Goal: Find specific page/section: Find specific page/section

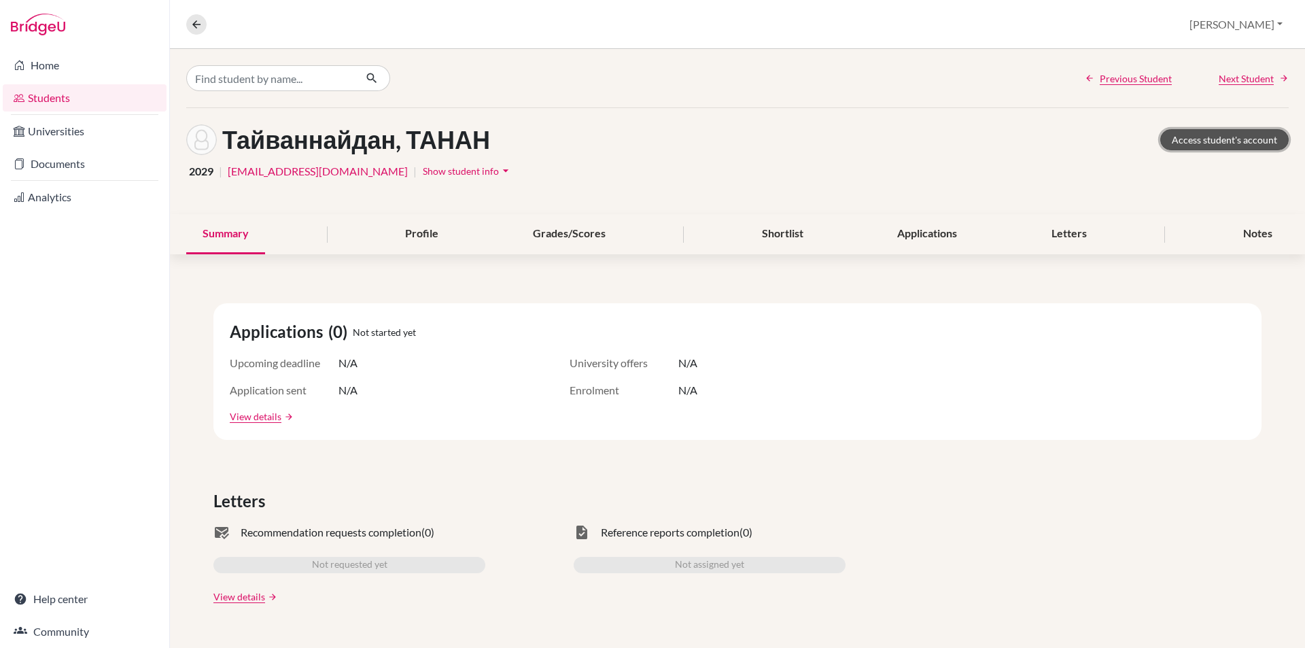
click at [1176, 136] on link "Access student's account" at bounding box center [1224, 139] width 128 height 21
click at [202, 27] on icon at bounding box center [196, 24] width 12 height 12
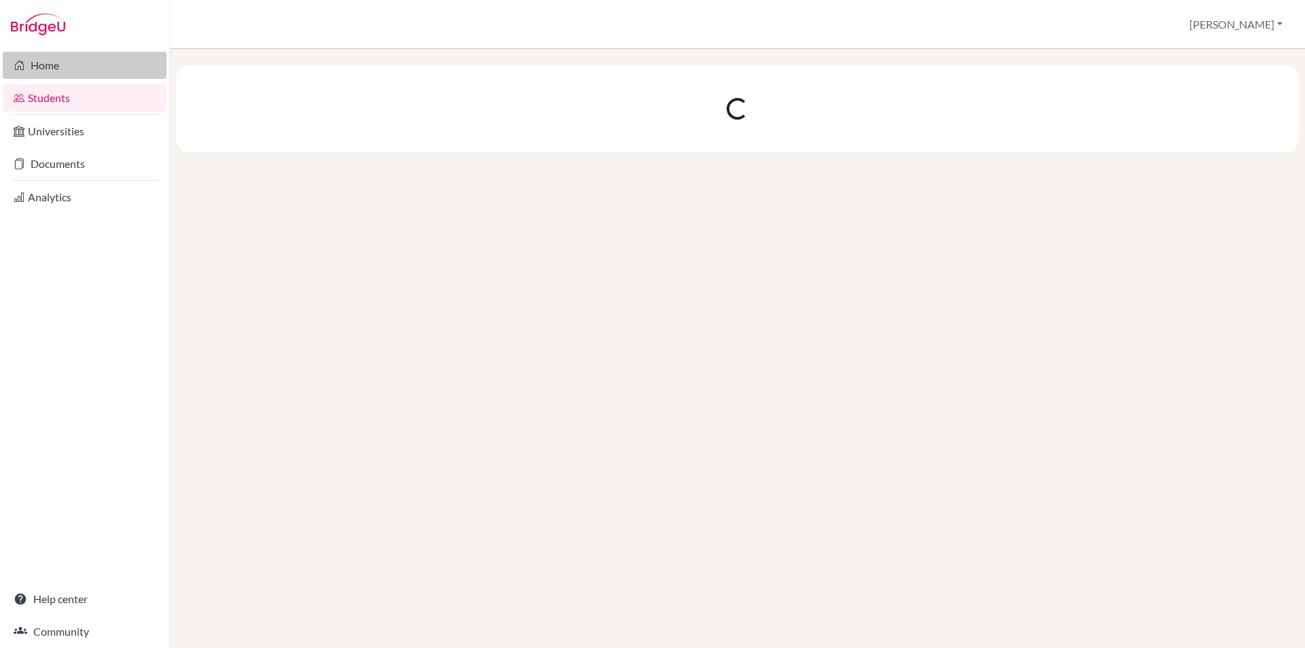
click at [93, 72] on link "Home" at bounding box center [85, 65] width 164 height 27
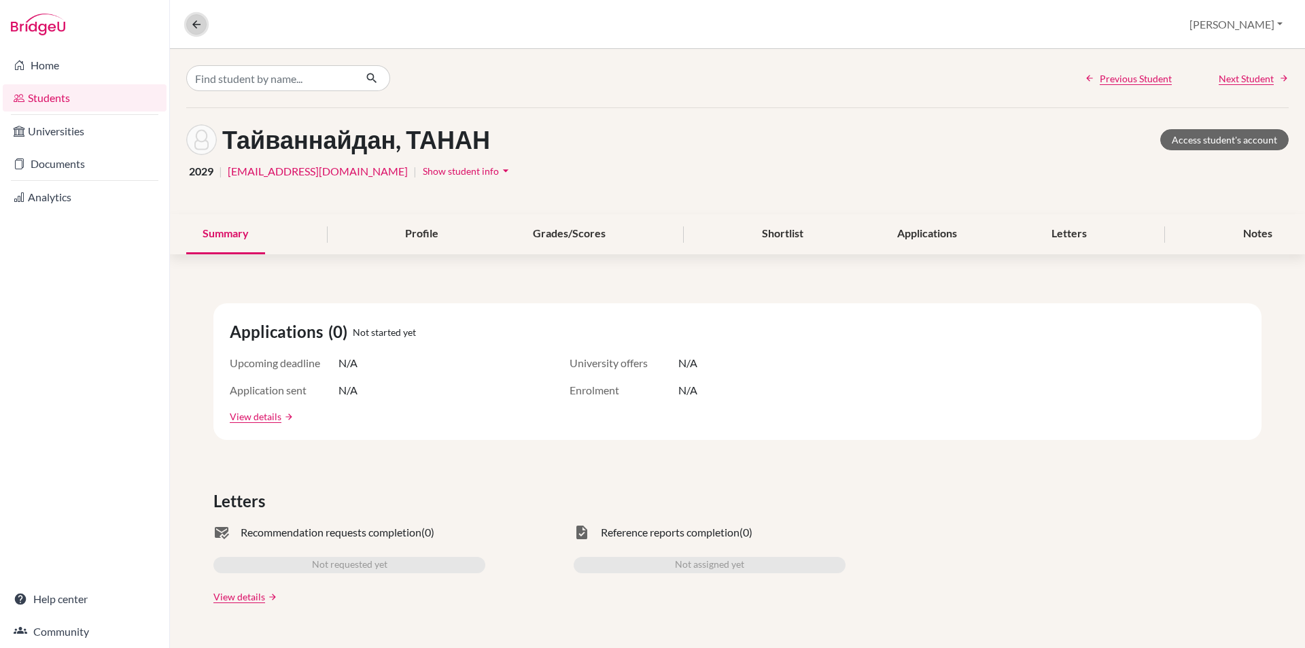
click at [191, 29] on icon at bounding box center [196, 24] width 12 height 12
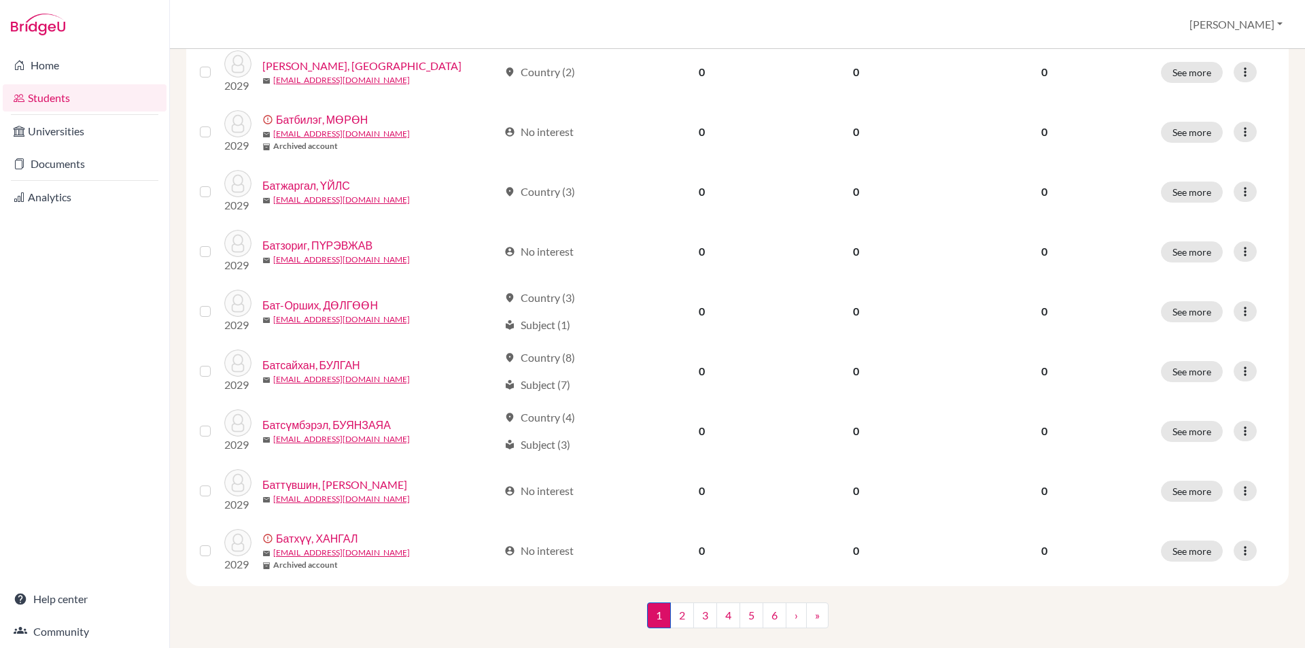
scroll to position [907, 0]
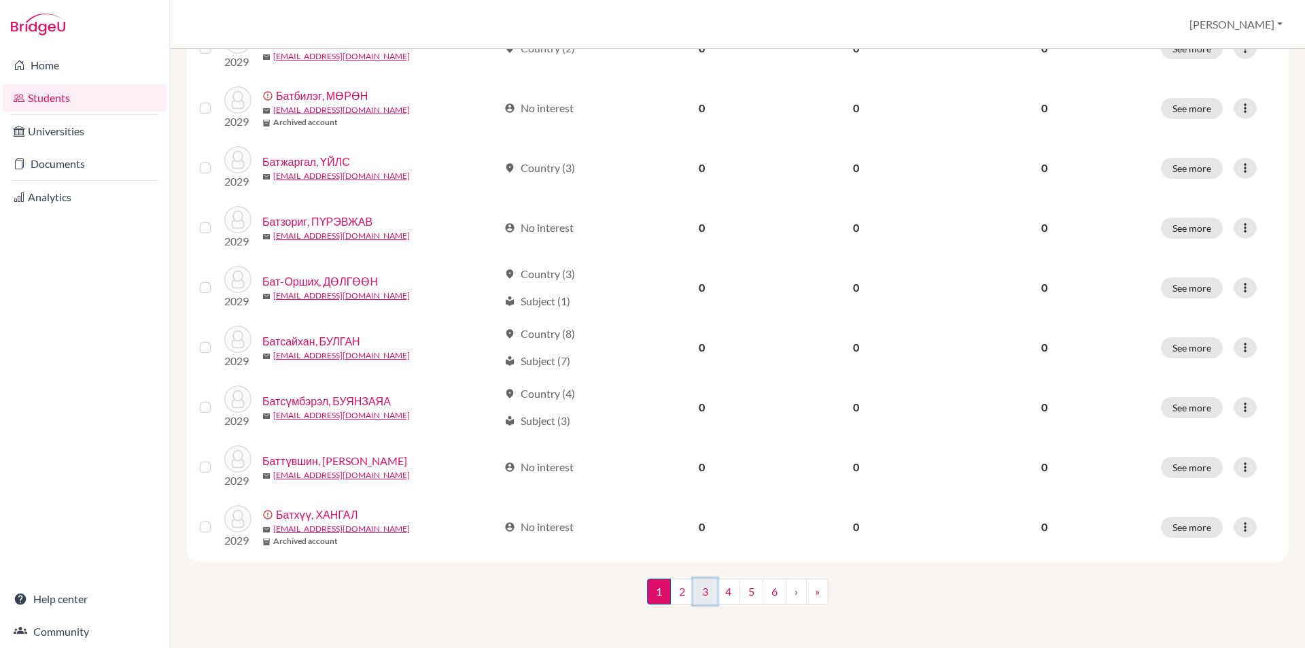
click at [693, 586] on link "3" at bounding box center [705, 591] width 24 height 26
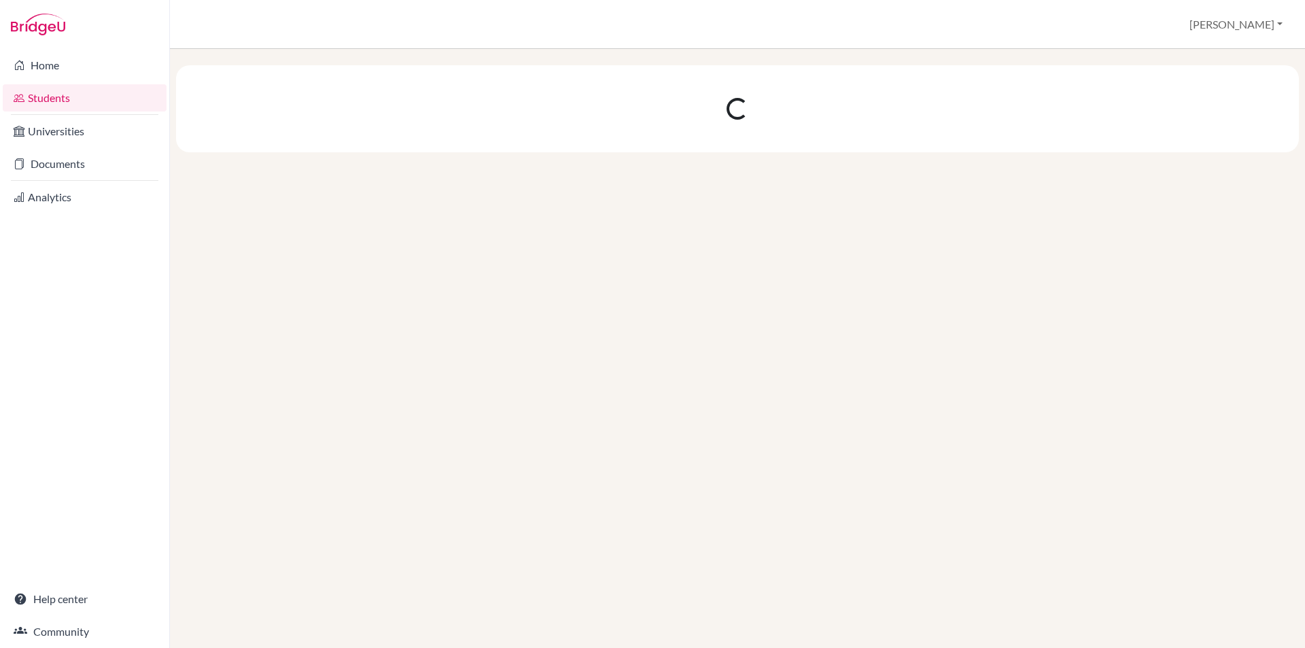
scroll to position [0, 0]
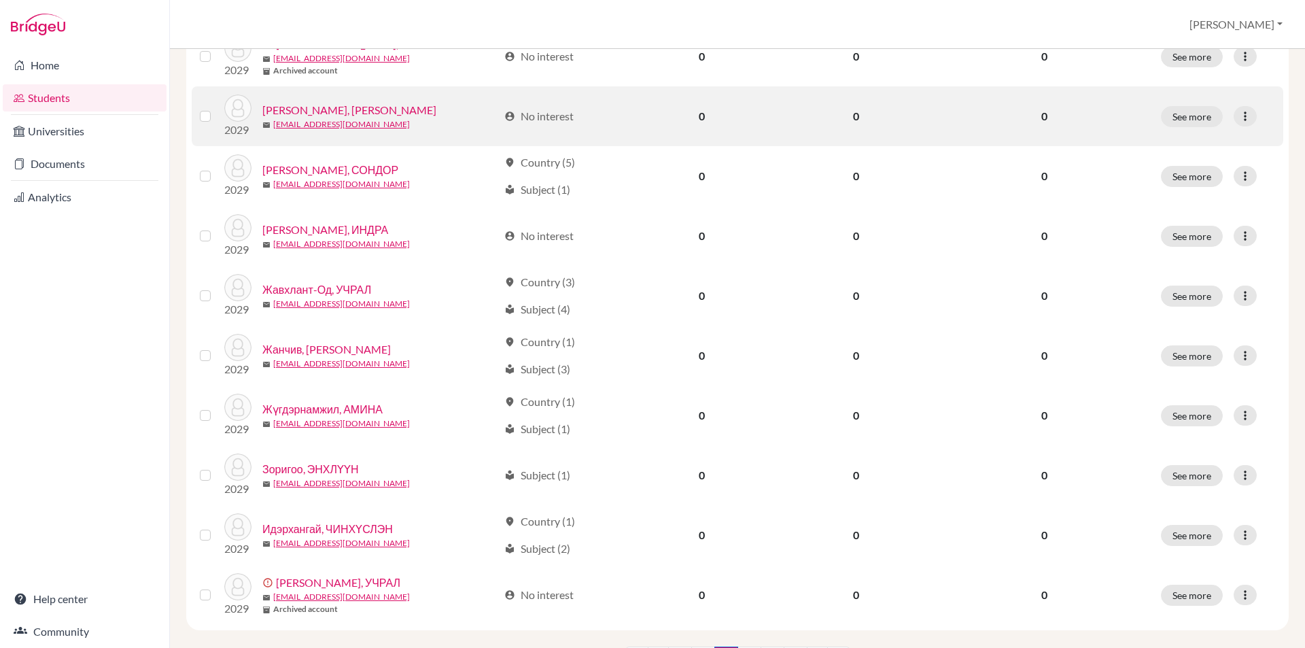
scroll to position [907, 0]
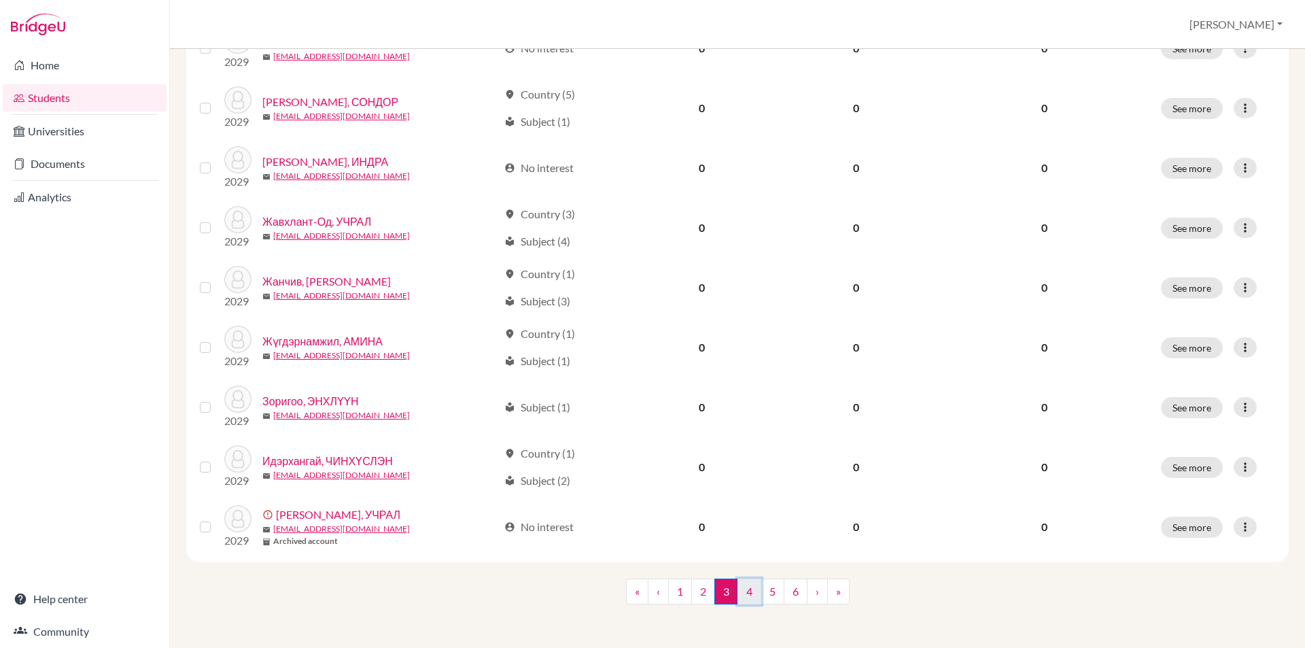
click at [745, 589] on link "4" at bounding box center [749, 591] width 24 height 26
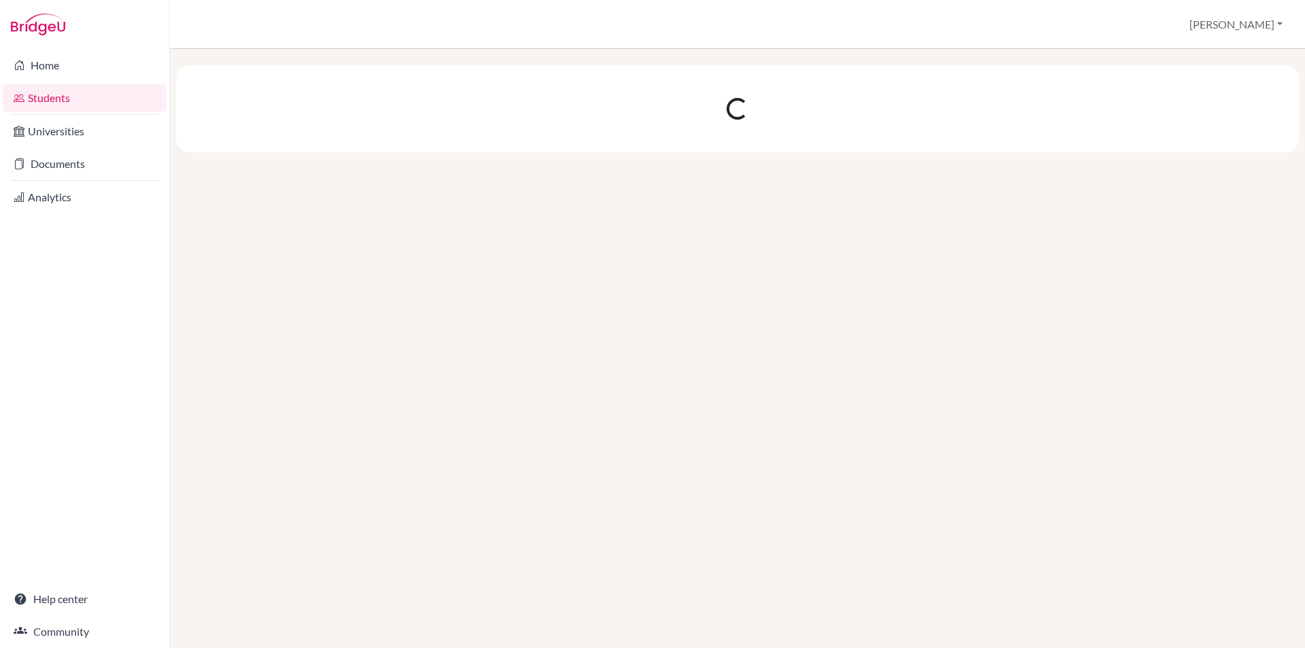
scroll to position [0, 0]
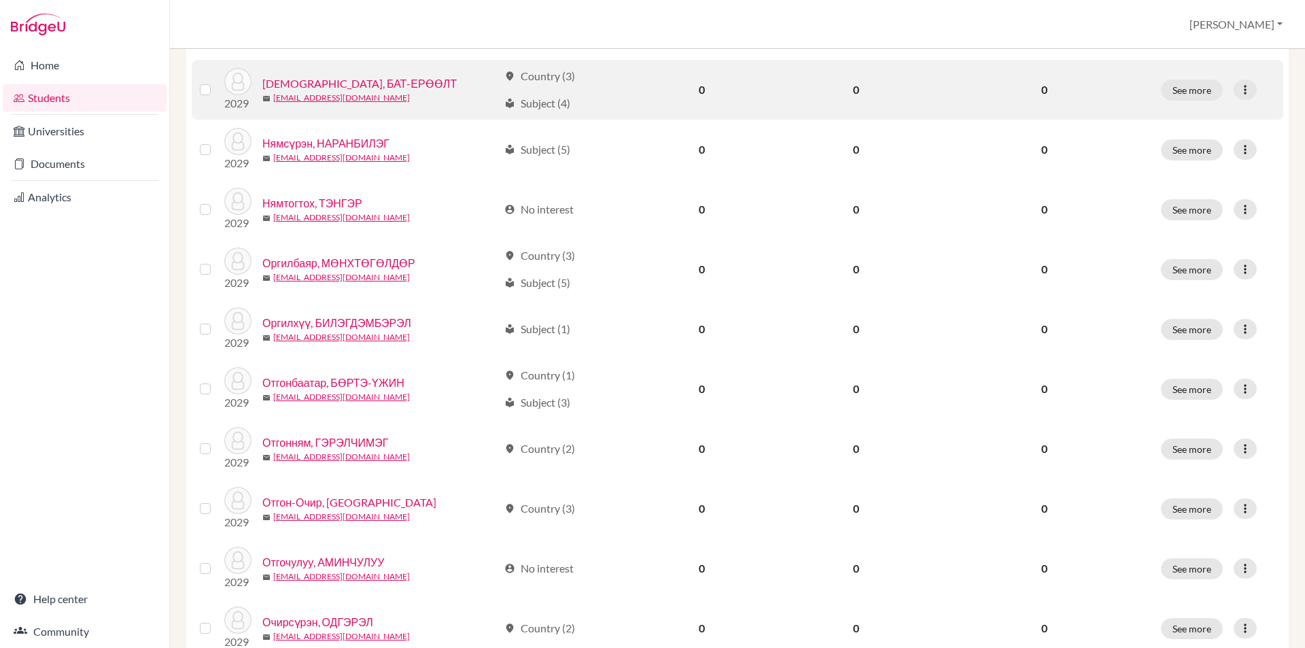
scroll to position [476, 0]
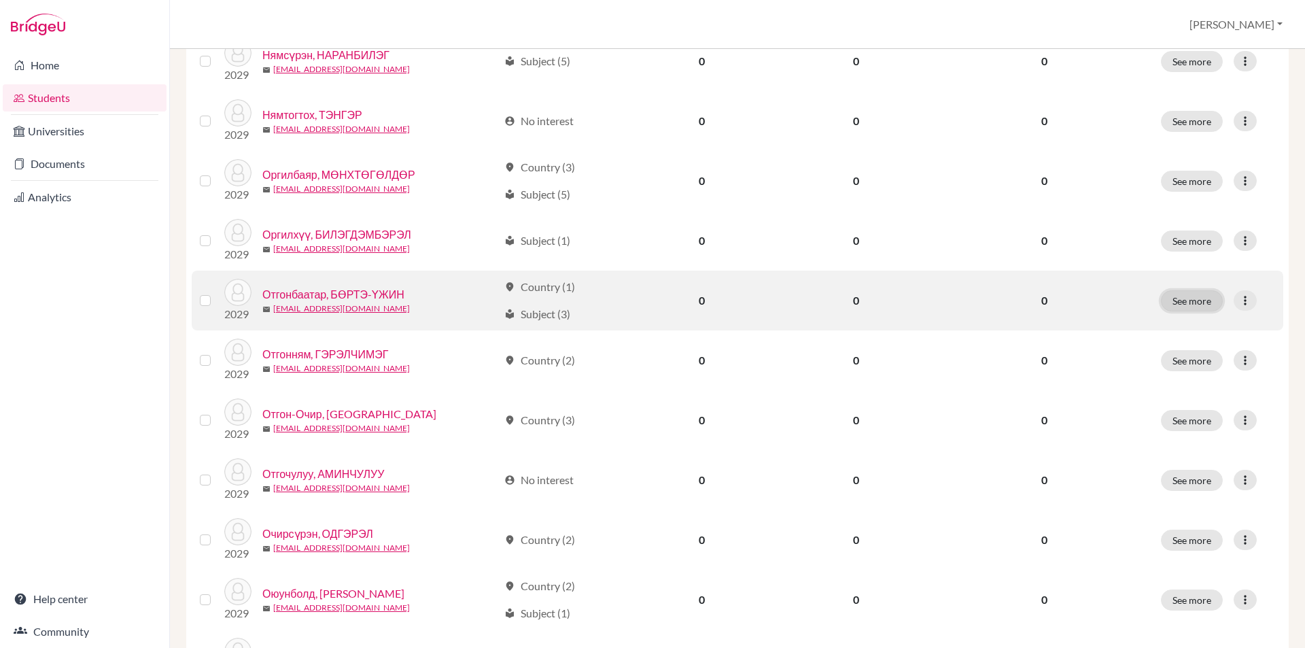
click at [1181, 300] on button "See more" at bounding box center [1192, 300] width 62 height 21
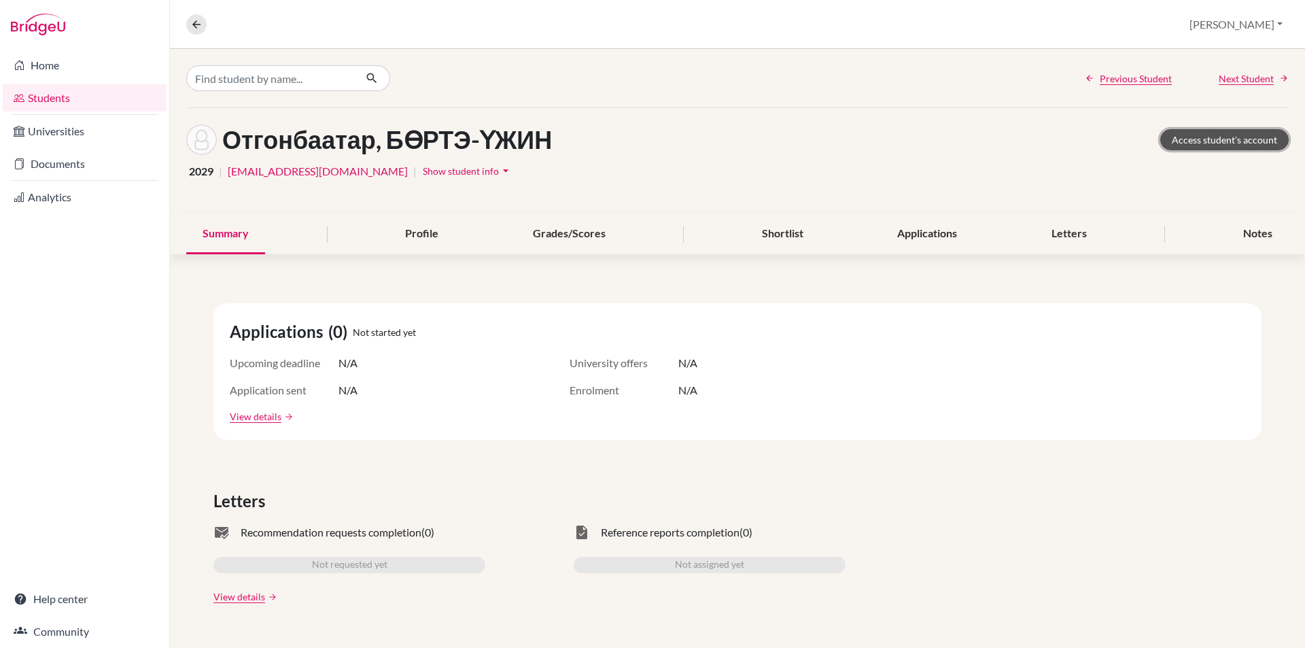
click at [1205, 145] on link "Access student's account" at bounding box center [1224, 139] width 128 height 21
click at [197, 31] on button at bounding box center [196, 24] width 20 height 20
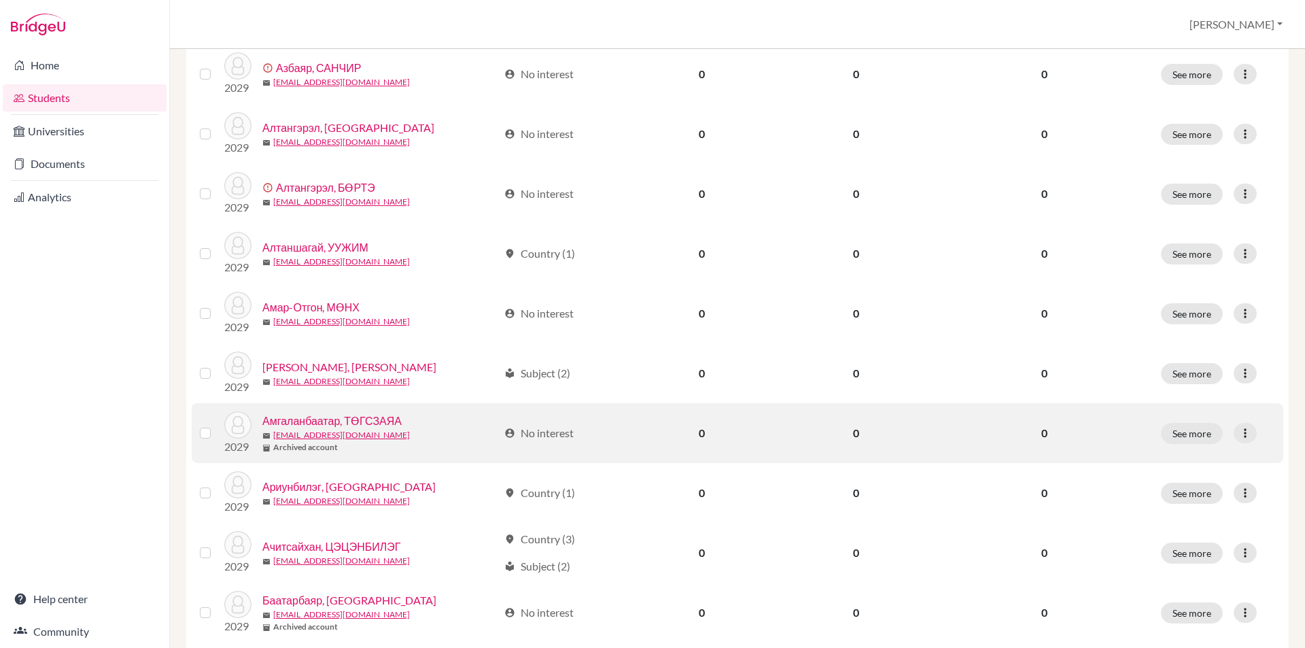
scroll to position [408, 0]
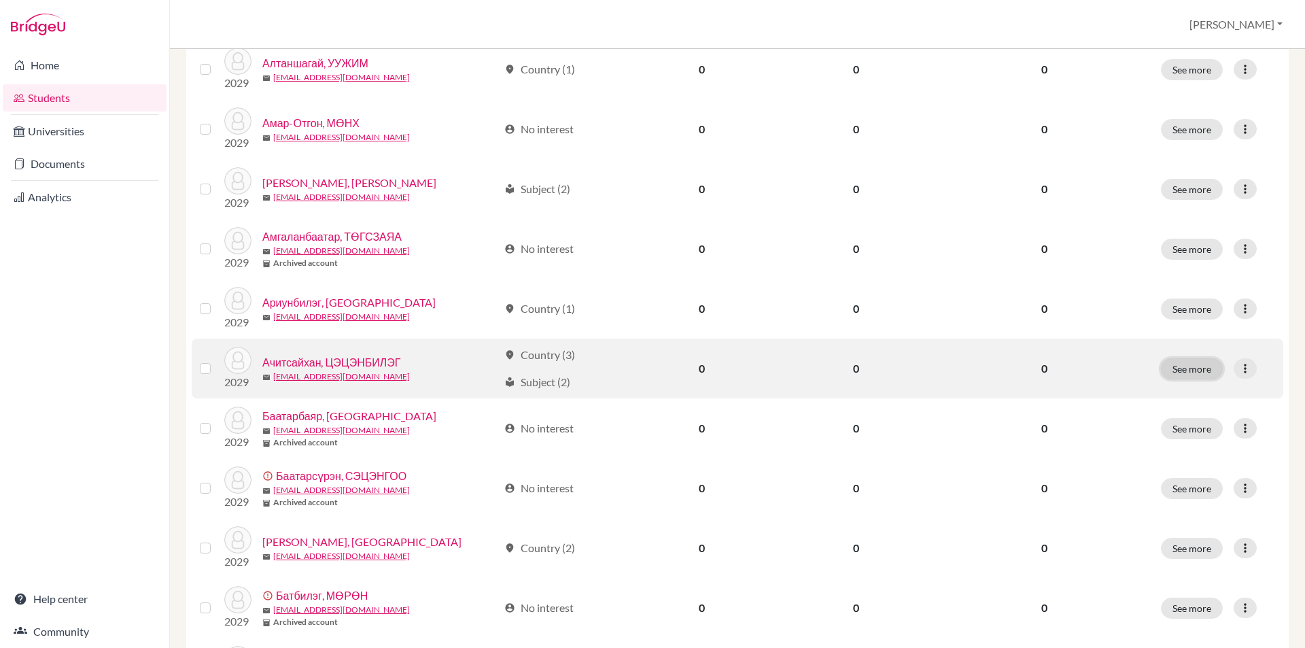
click at [1203, 370] on button "See more" at bounding box center [1192, 368] width 62 height 21
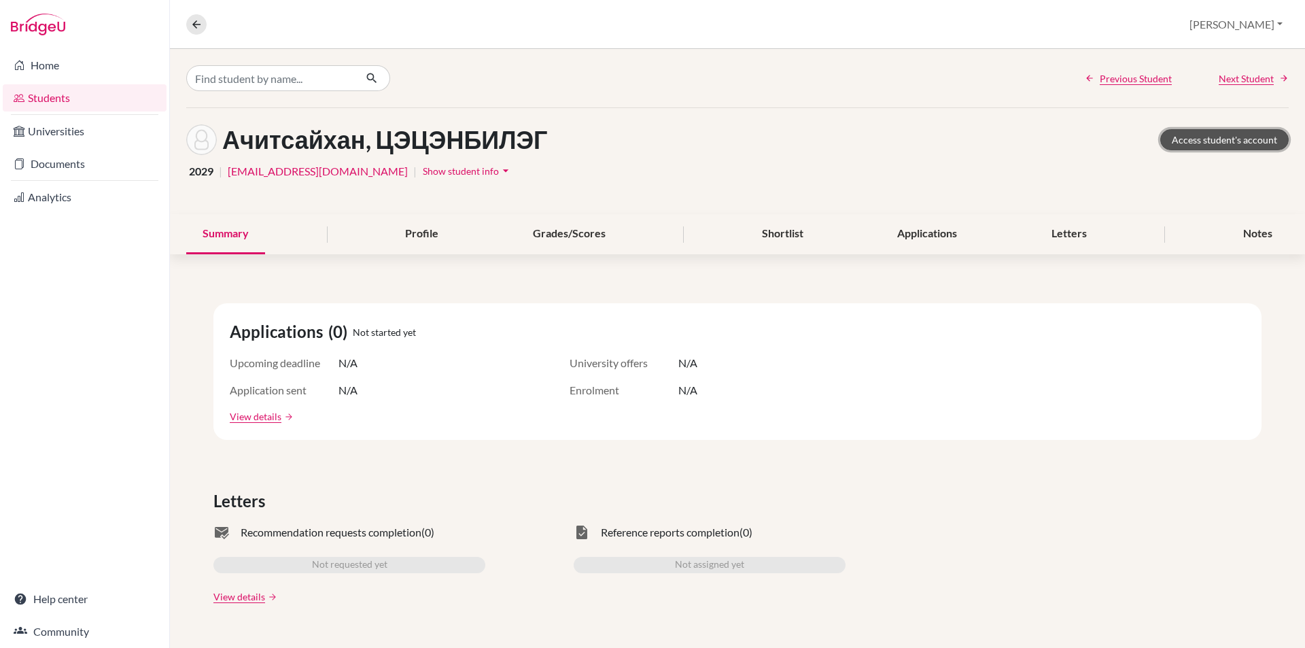
click at [1189, 130] on link "Access student's account" at bounding box center [1224, 139] width 128 height 21
click at [190, 27] on button at bounding box center [196, 24] width 20 height 20
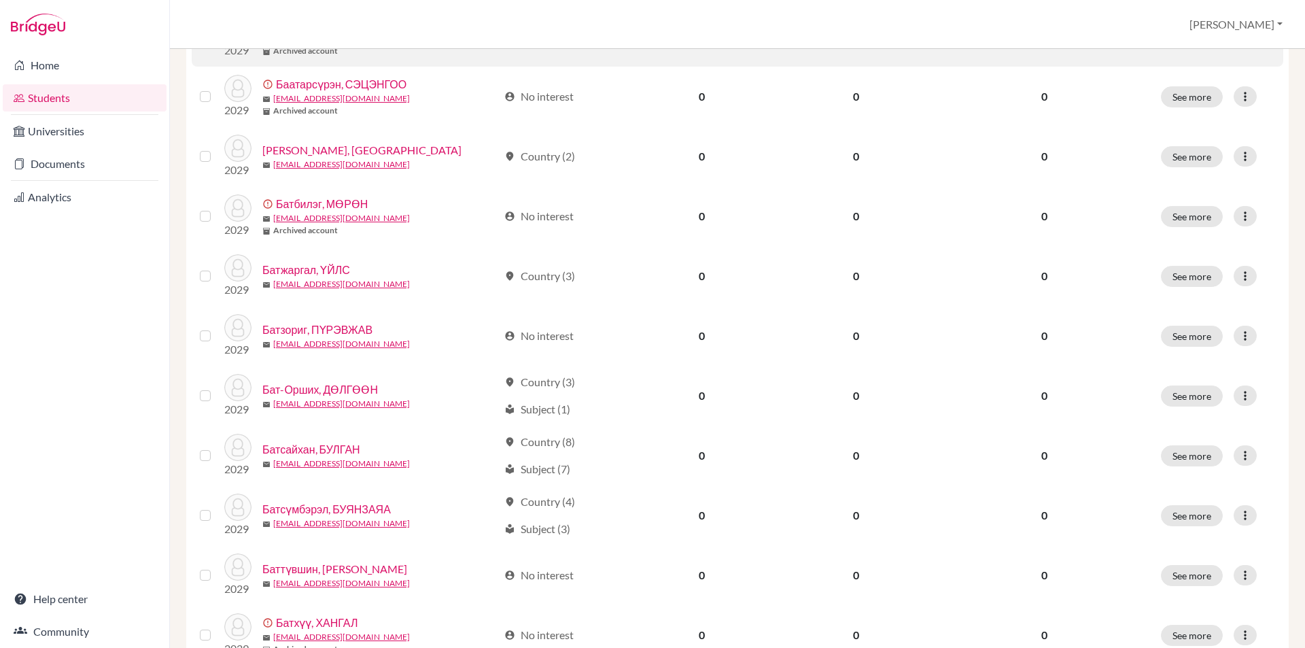
scroll to position [907, 0]
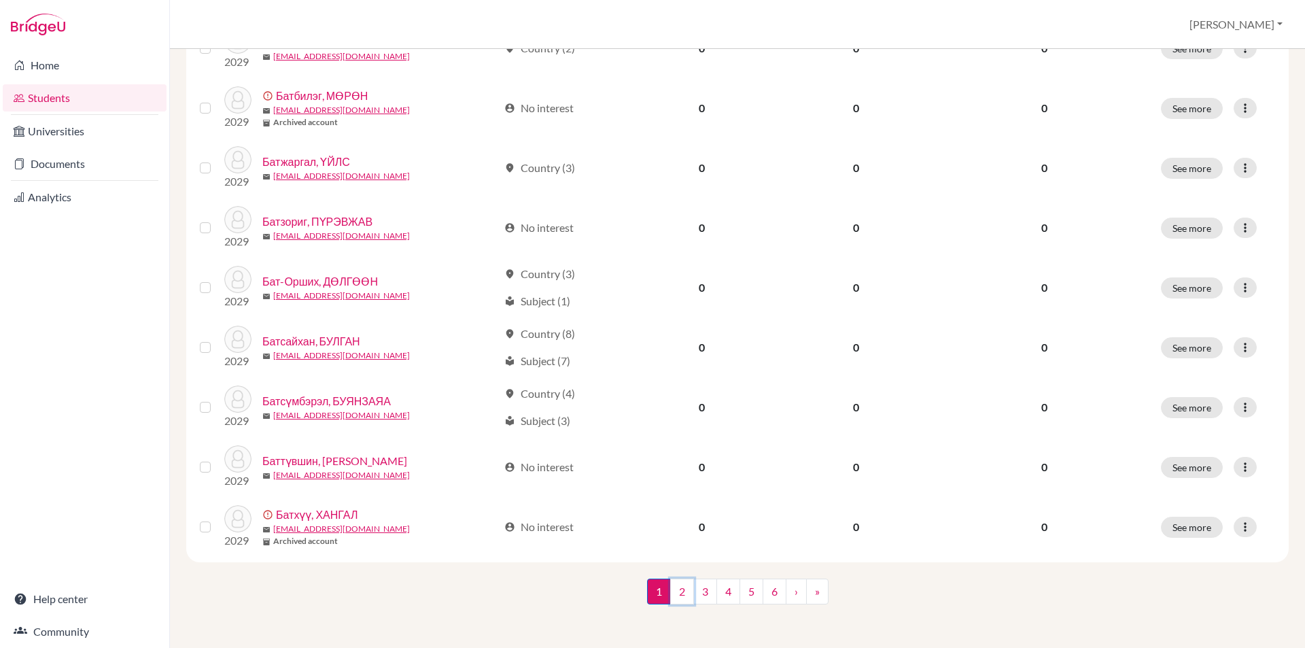
click at [681, 593] on link "2" at bounding box center [682, 591] width 24 height 26
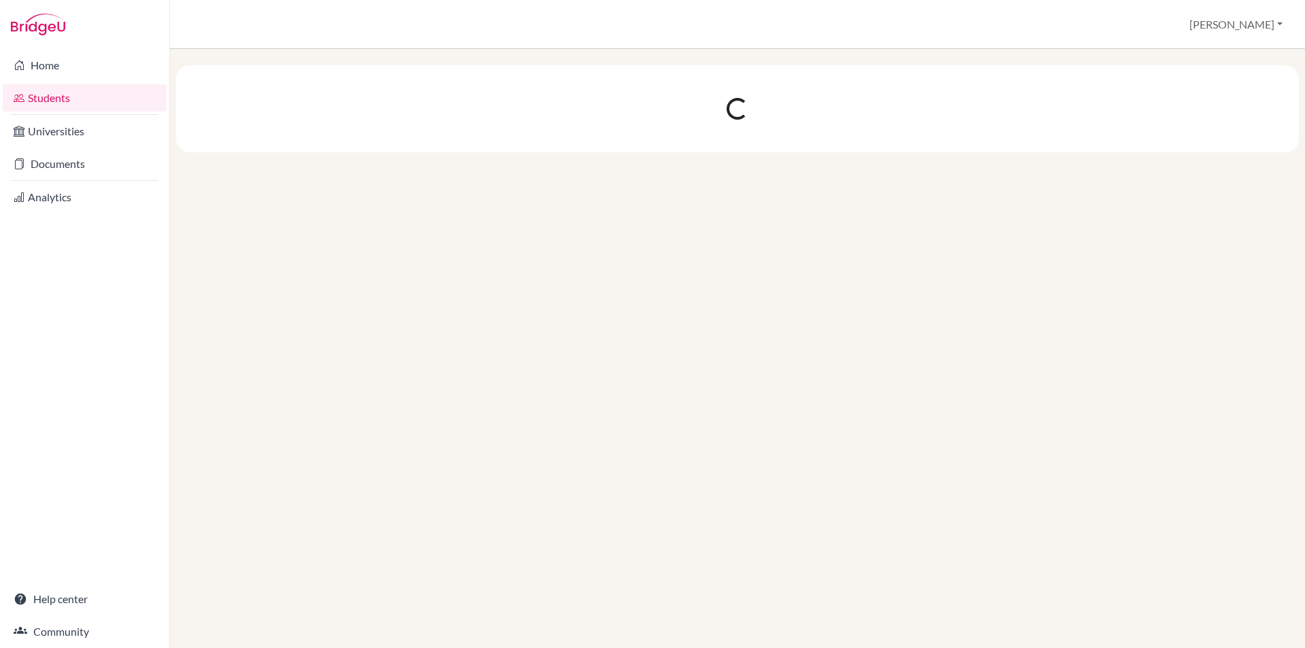
scroll to position [0, 0]
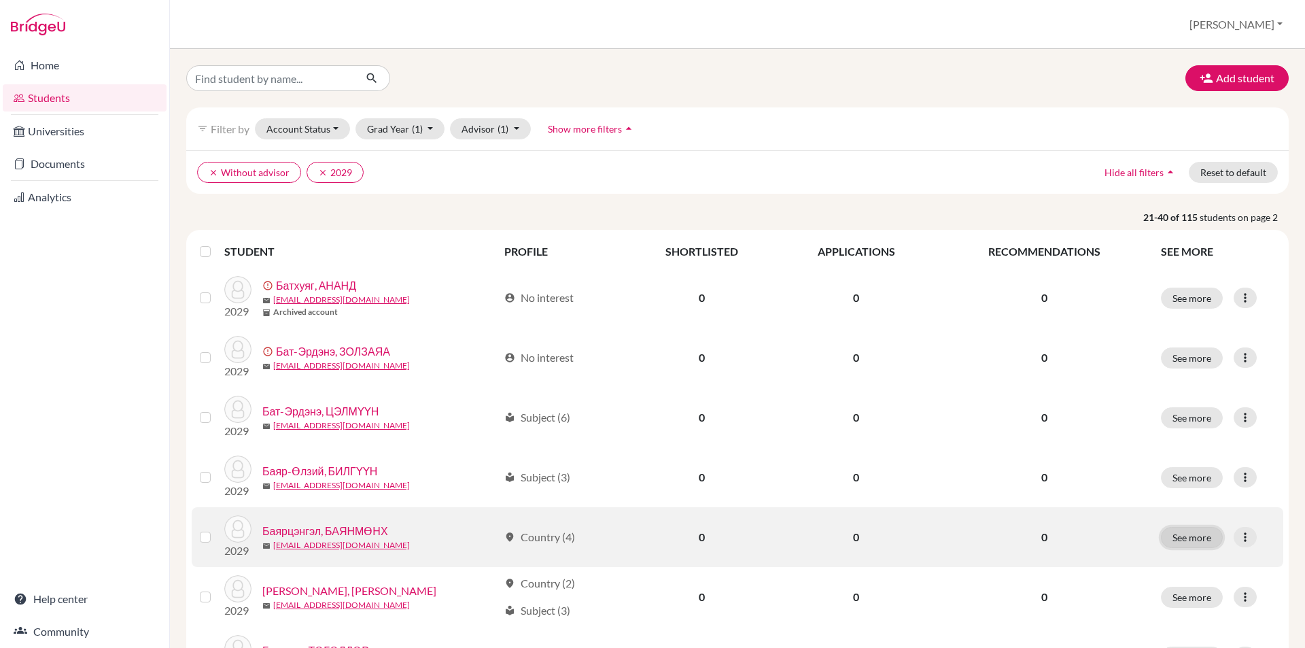
click at [1164, 528] on button "See more" at bounding box center [1192, 537] width 62 height 21
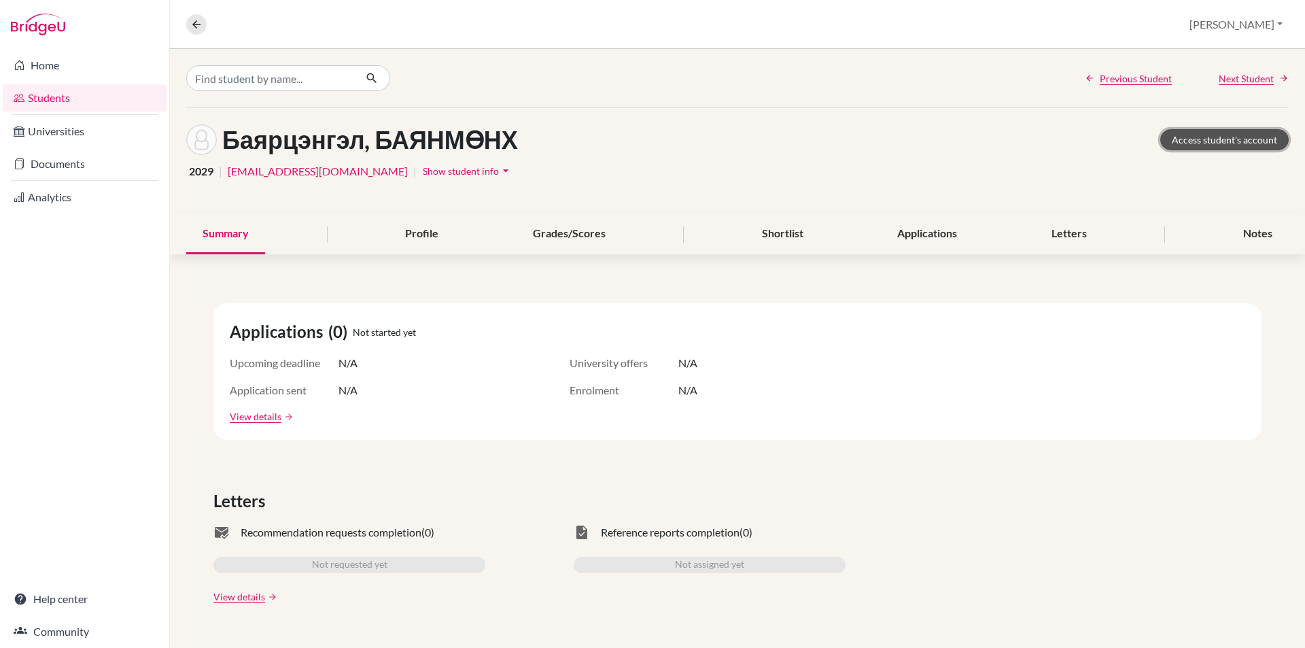
click at [1202, 139] on link "Access student's account" at bounding box center [1224, 139] width 128 height 21
click at [1231, 142] on link "Access student's account" at bounding box center [1224, 139] width 128 height 21
click at [192, 22] on icon at bounding box center [196, 24] width 12 height 12
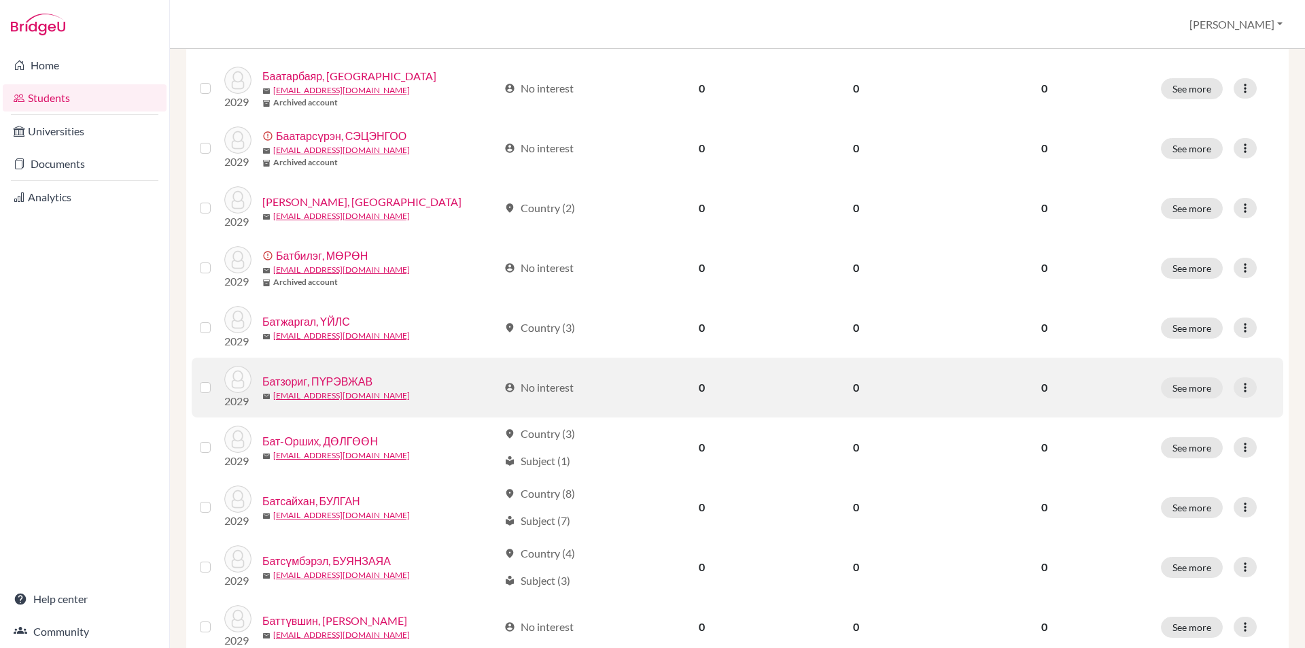
scroll to position [907, 0]
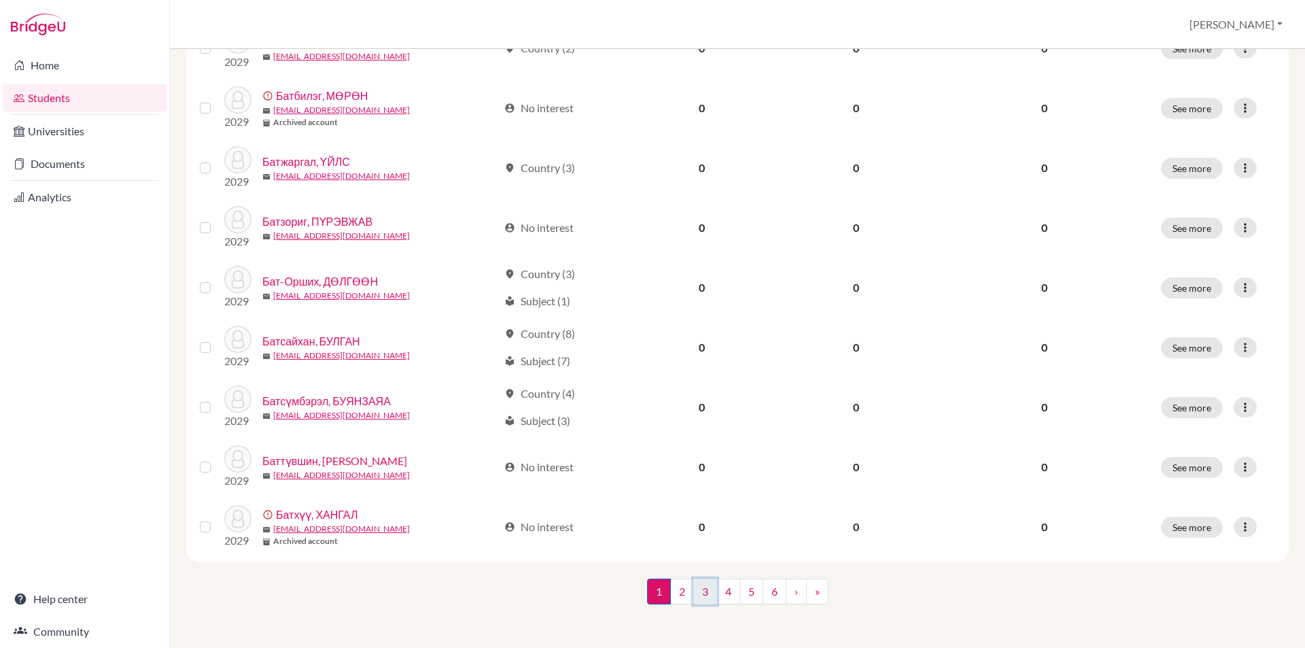
click at [705, 590] on link "3" at bounding box center [705, 591] width 24 height 26
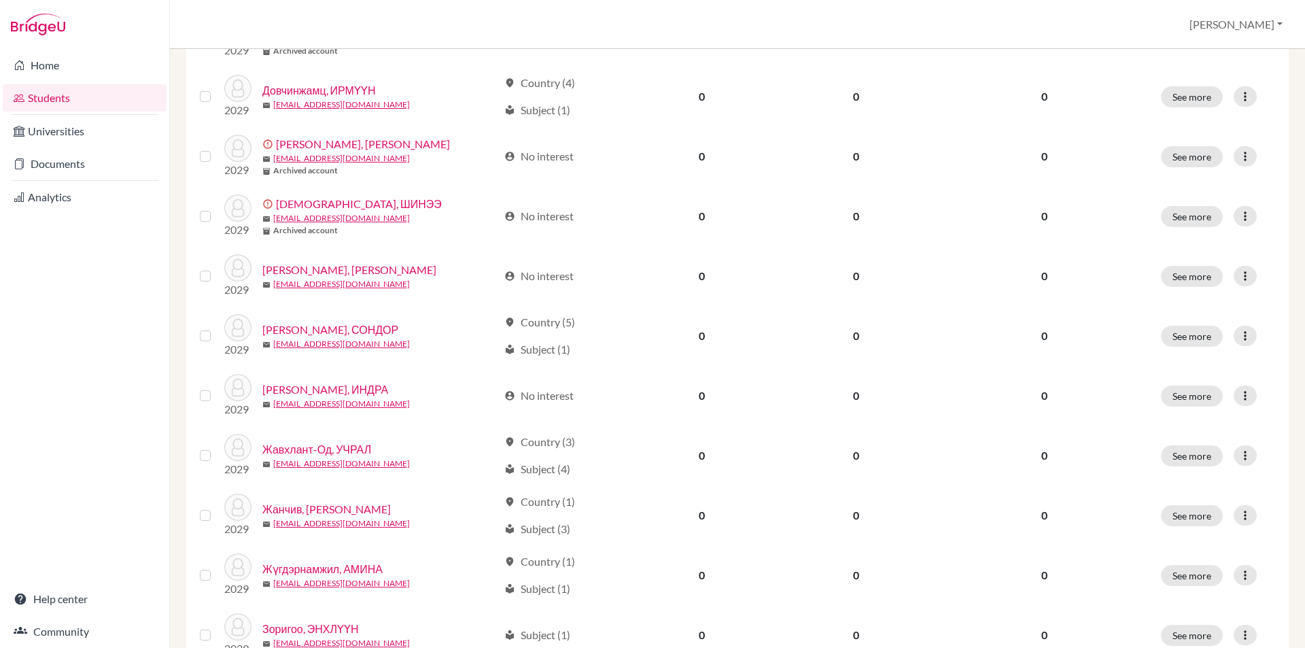
scroll to position [907, 0]
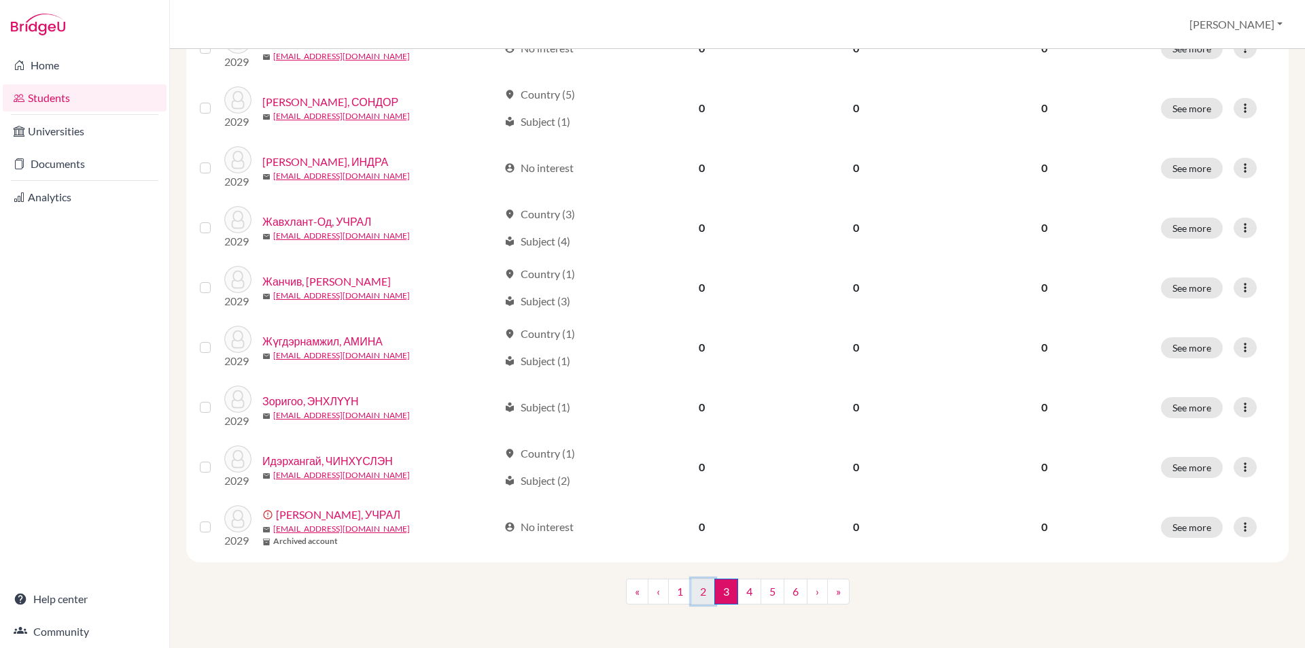
click at [693, 581] on link "2" at bounding box center [703, 591] width 24 height 26
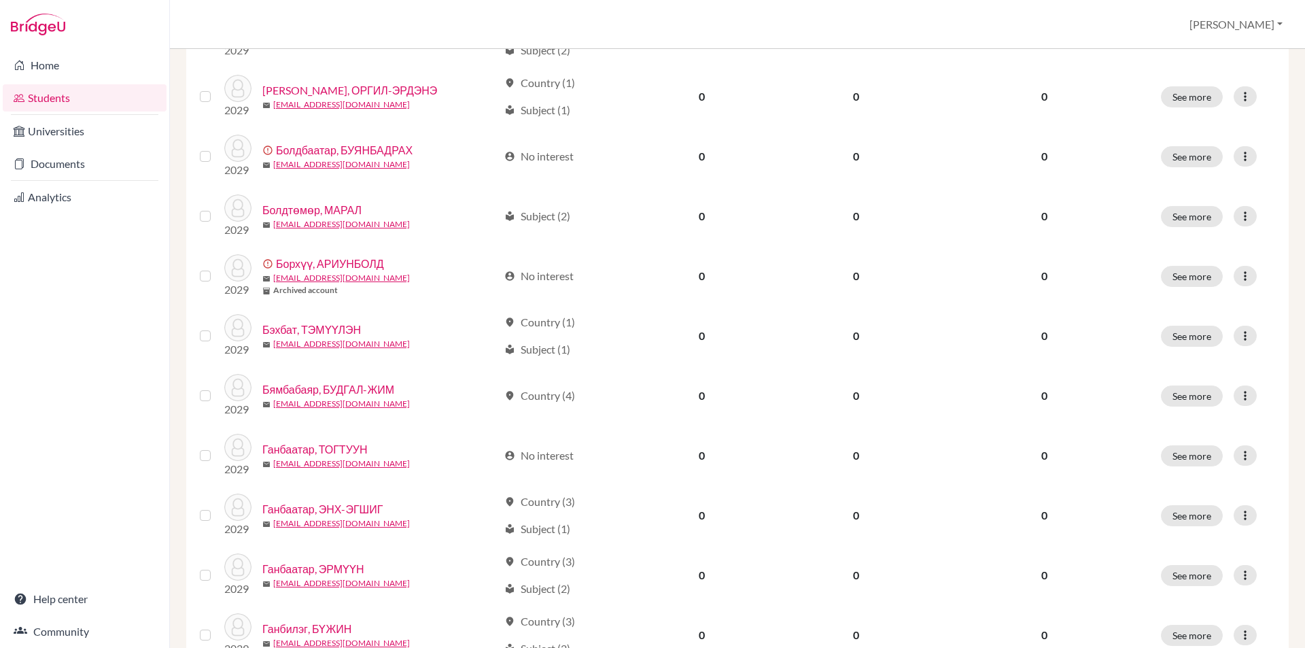
scroll to position [907, 0]
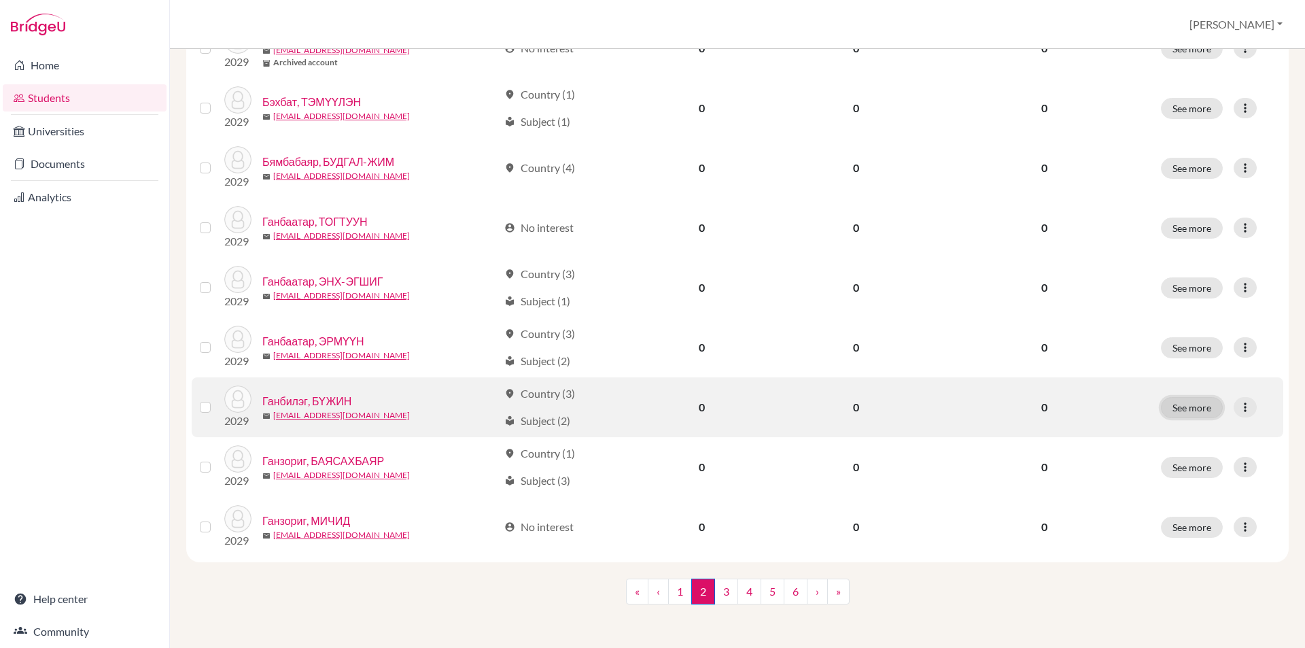
click at [1183, 404] on button "See more" at bounding box center [1192, 407] width 62 height 21
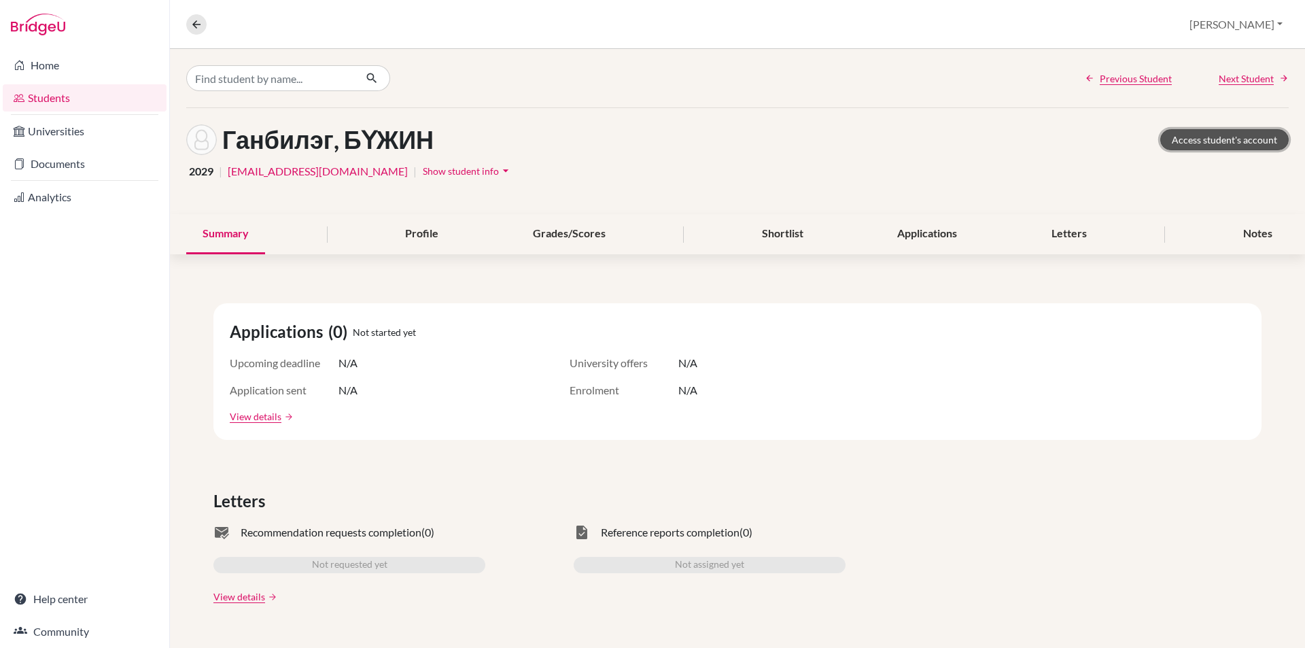
click at [1181, 140] on link "Access student's account" at bounding box center [1224, 139] width 128 height 21
click at [196, 24] on icon at bounding box center [196, 24] width 12 height 12
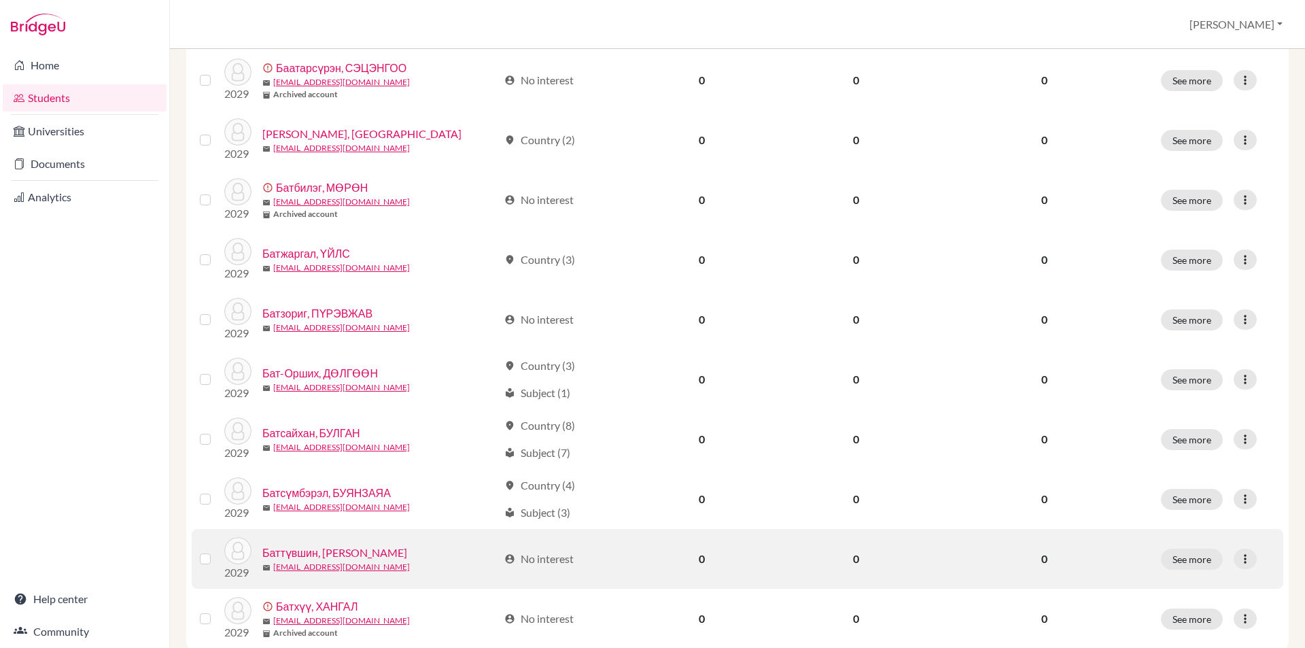
scroll to position [907, 0]
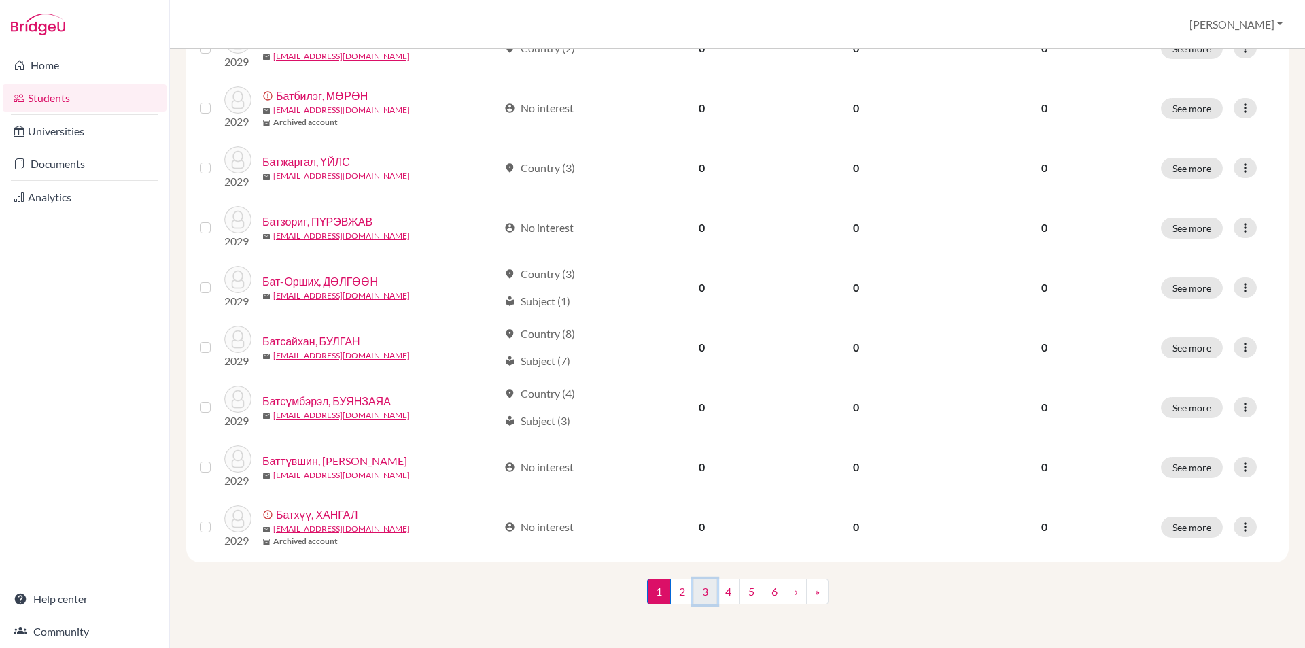
click at [705, 585] on link "3" at bounding box center [705, 591] width 24 height 26
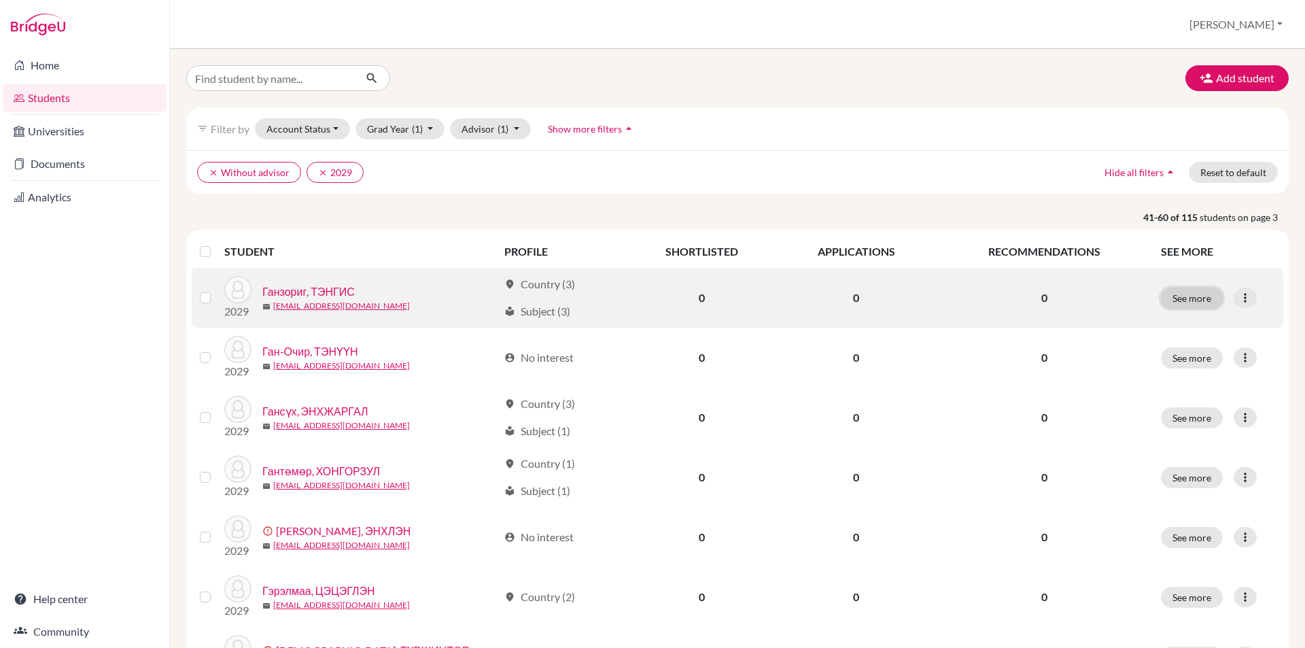
click at [1195, 293] on button "See more" at bounding box center [1192, 297] width 62 height 21
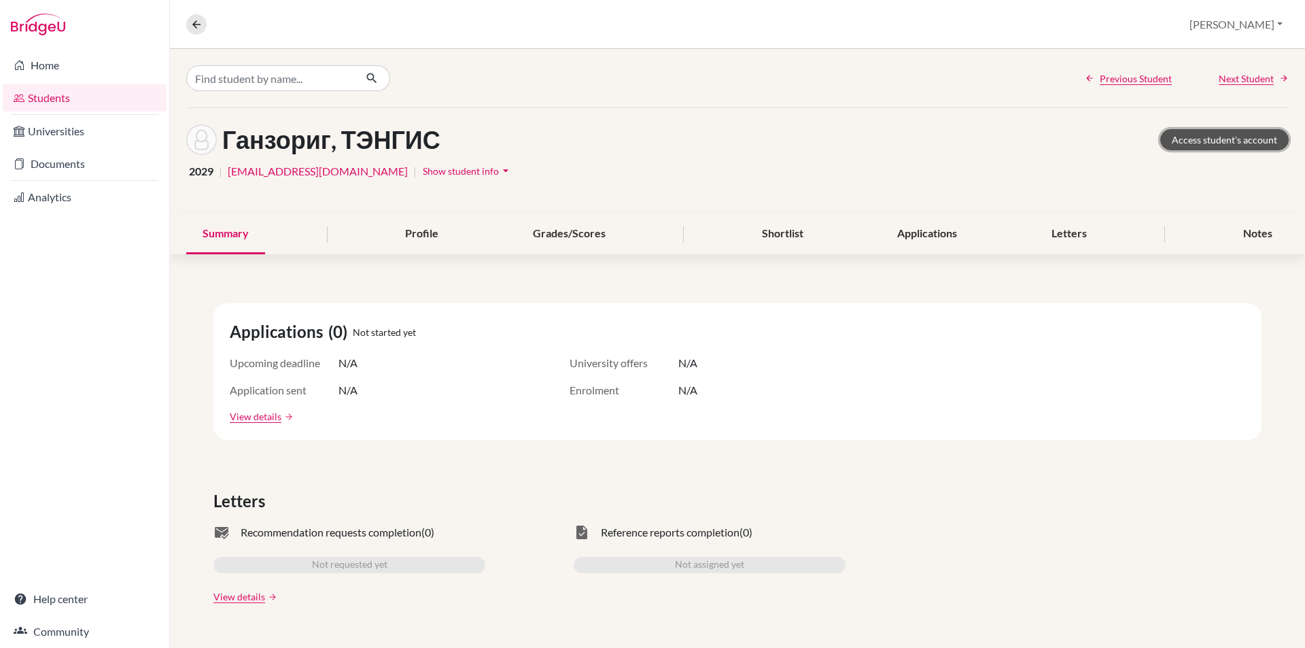
click at [1175, 145] on link "Access student's account" at bounding box center [1224, 139] width 128 height 21
click at [198, 21] on icon at bounding box center [196, 24] width 12 height 12
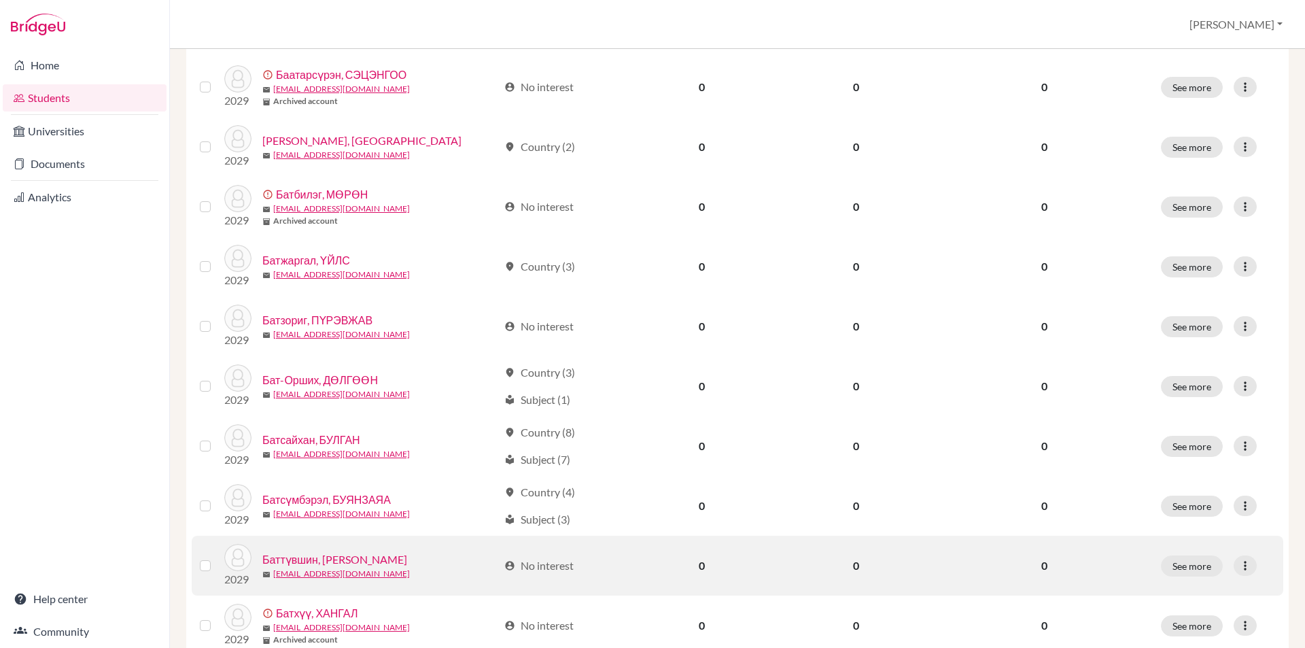
scroll to position [907, 0]
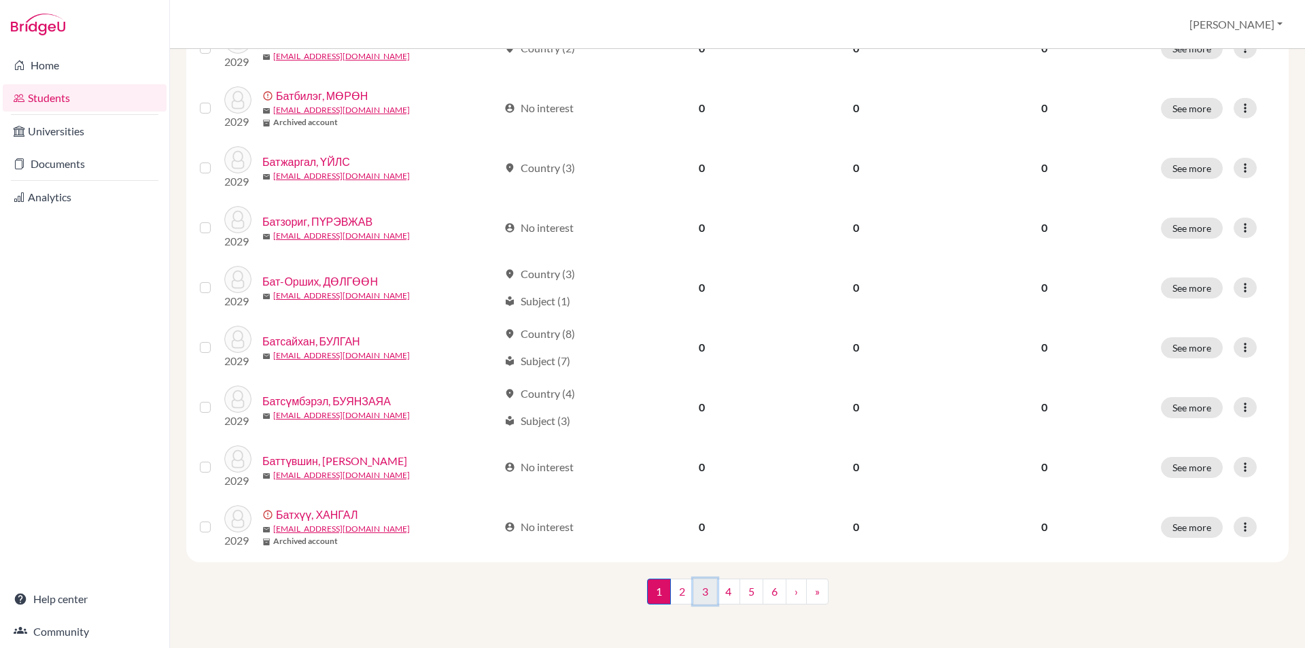
click at [705, 589] on link "3" at bounding box center [705, 591] width 24 height 26
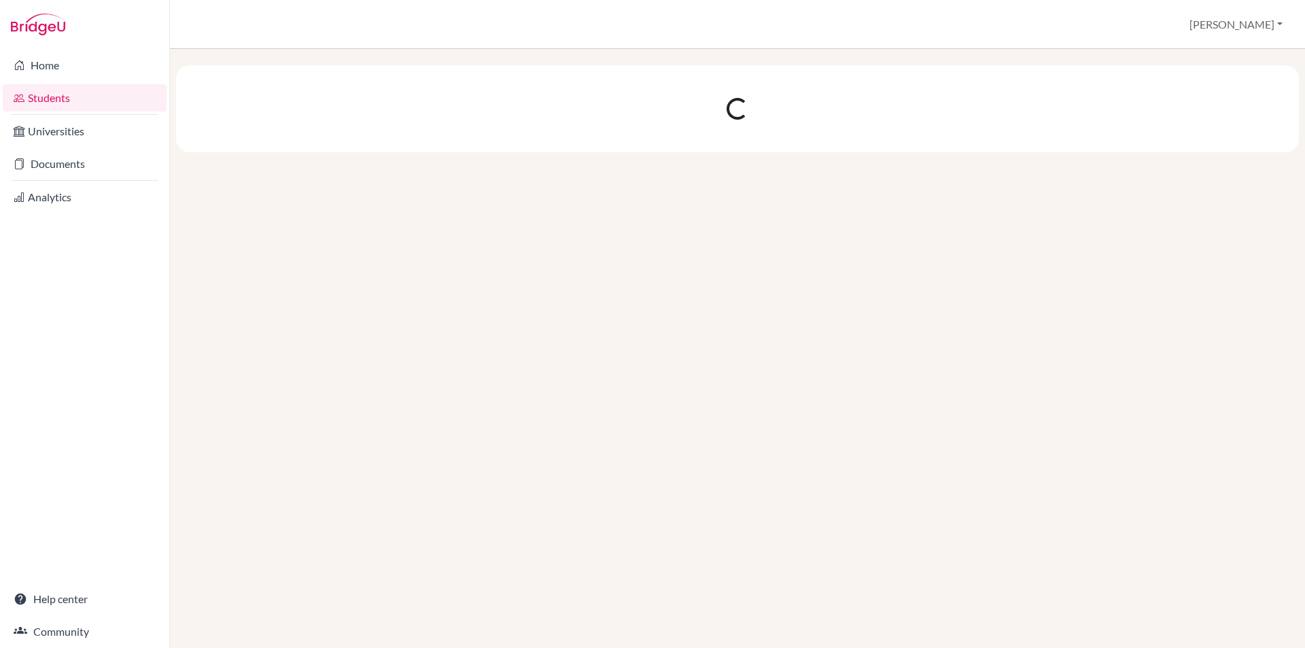
scroll to position [0, 0]
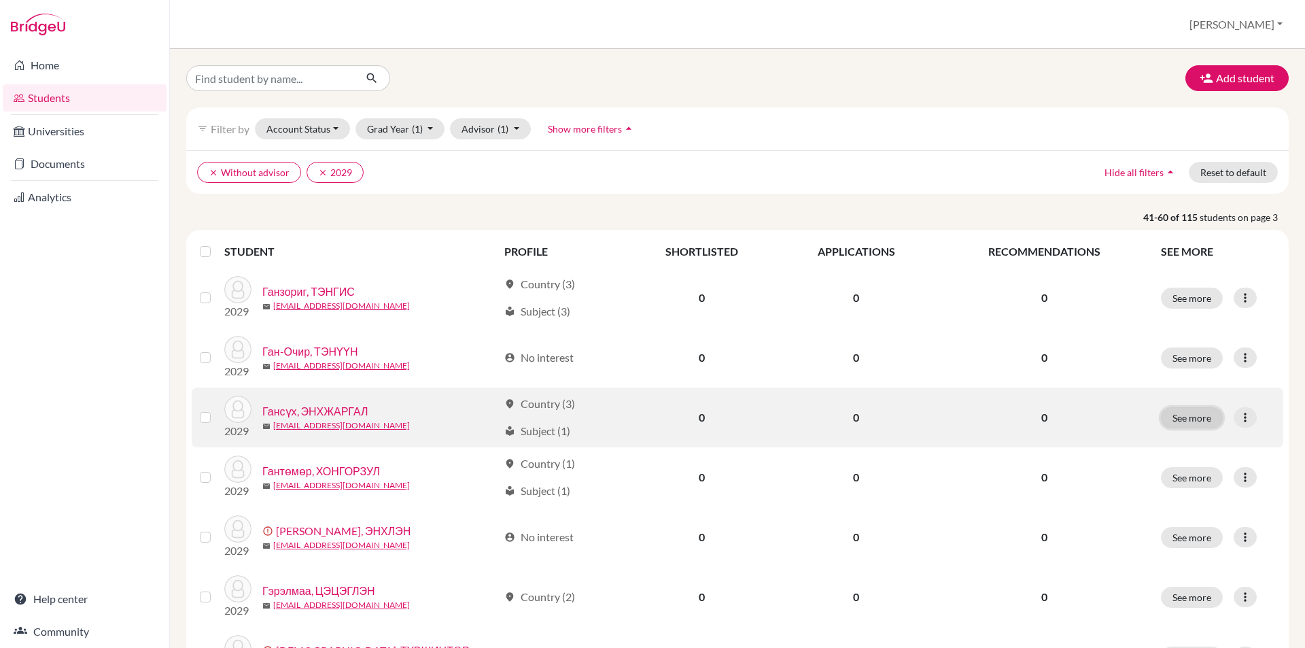
click at [1164, 421] on button "See more" at bounding box center [1192, 417] width 62 height 21
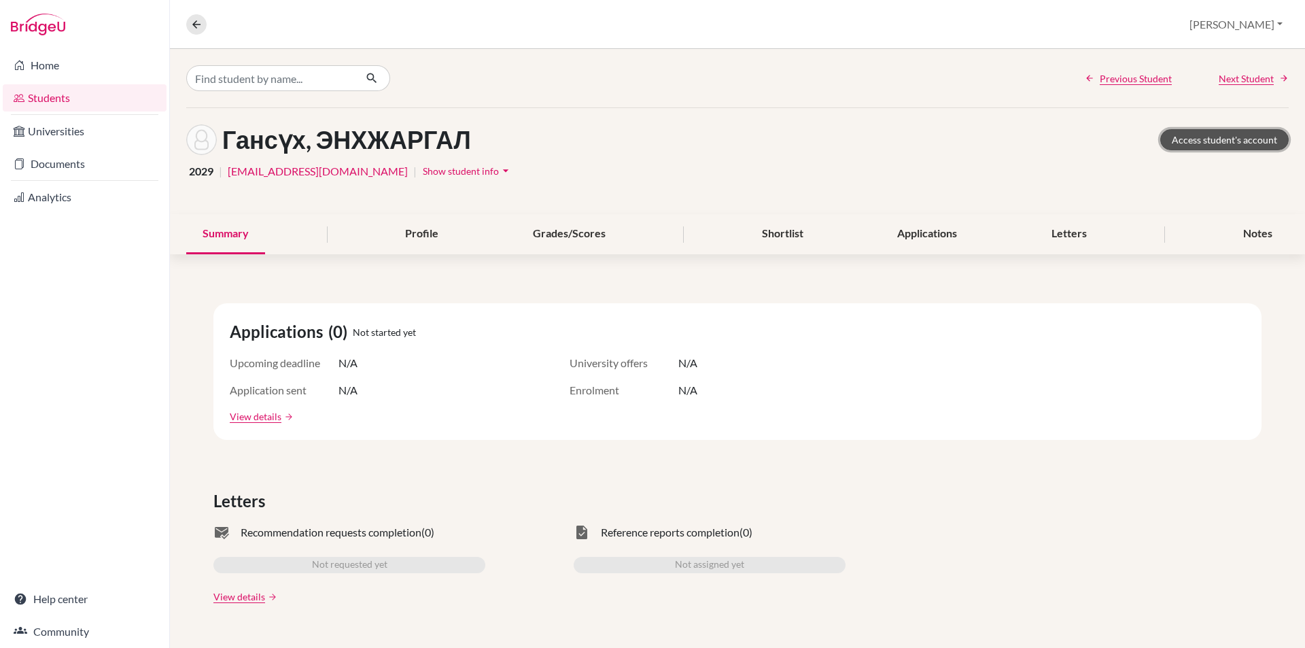
click at [1164, 146] on link "Access student's account" at bounding box center [1224, 139] width 128 height 21
click at [1188, 139] on link "Access student's account" at bounding box center [1224, 139] width 128 height 21
click at [197, 22] on icon at bounding box center [196, 24] width 12 height 12
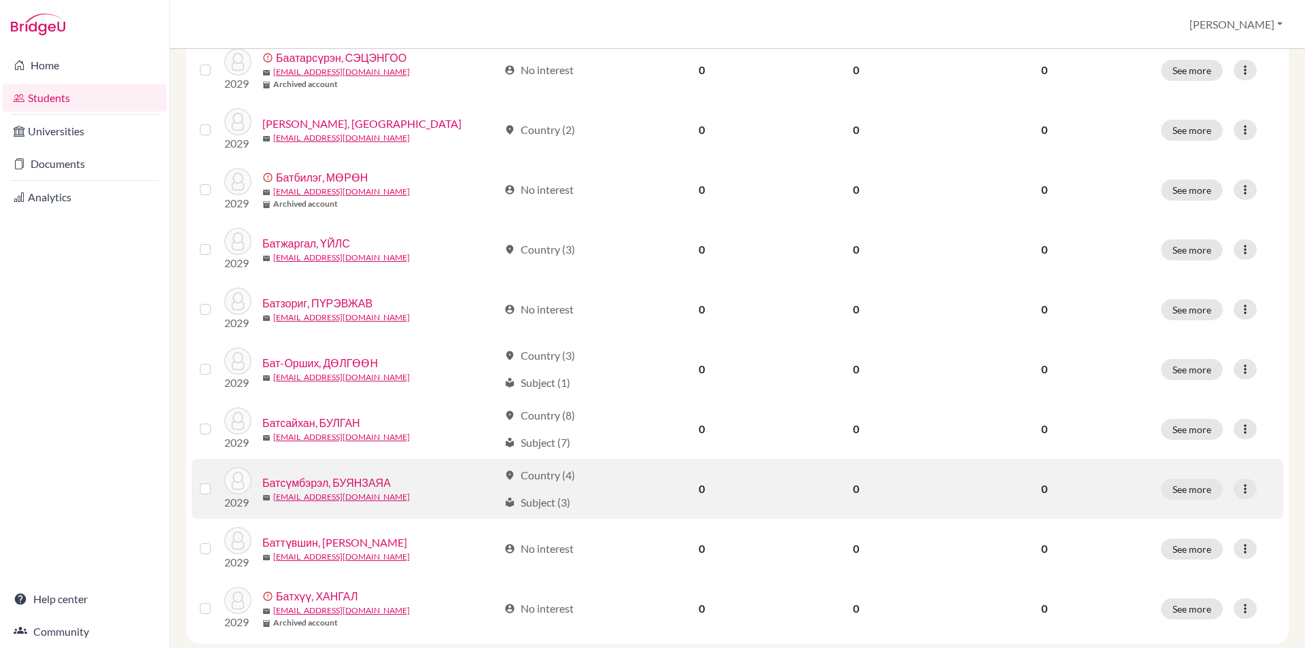
scroll to position [907, 0]
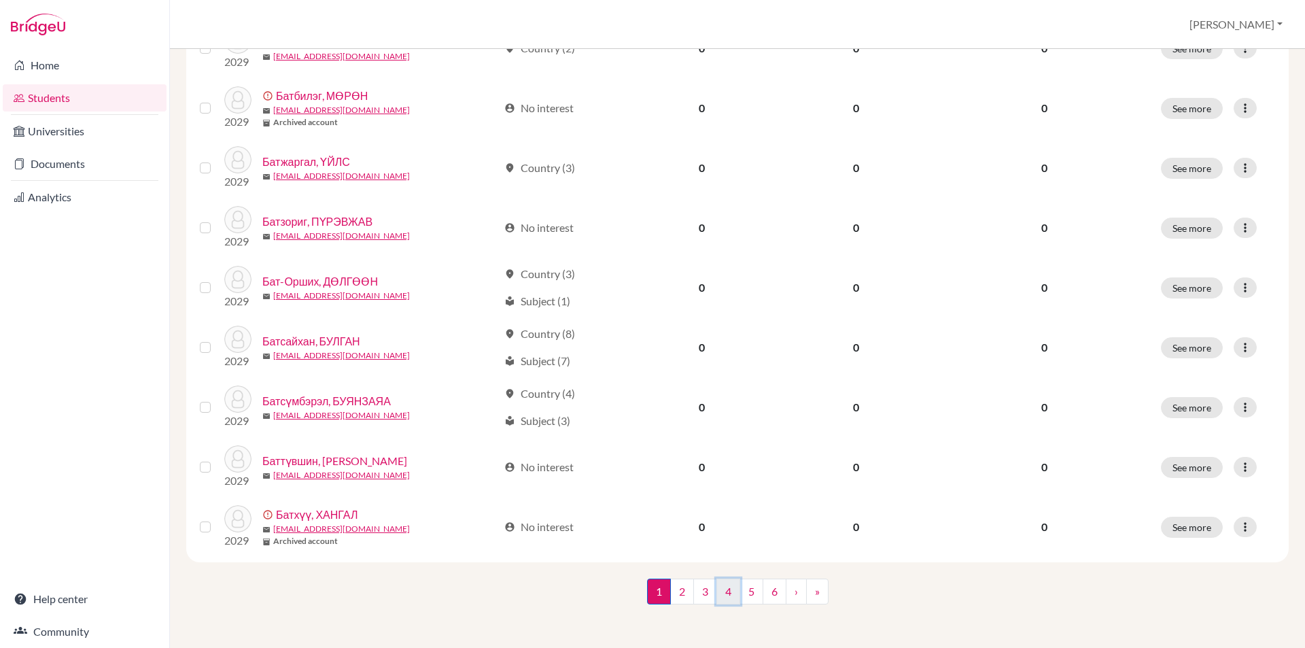
click at [716, 590] on link "4" at bounding box center [728, 591] width 24 height 26
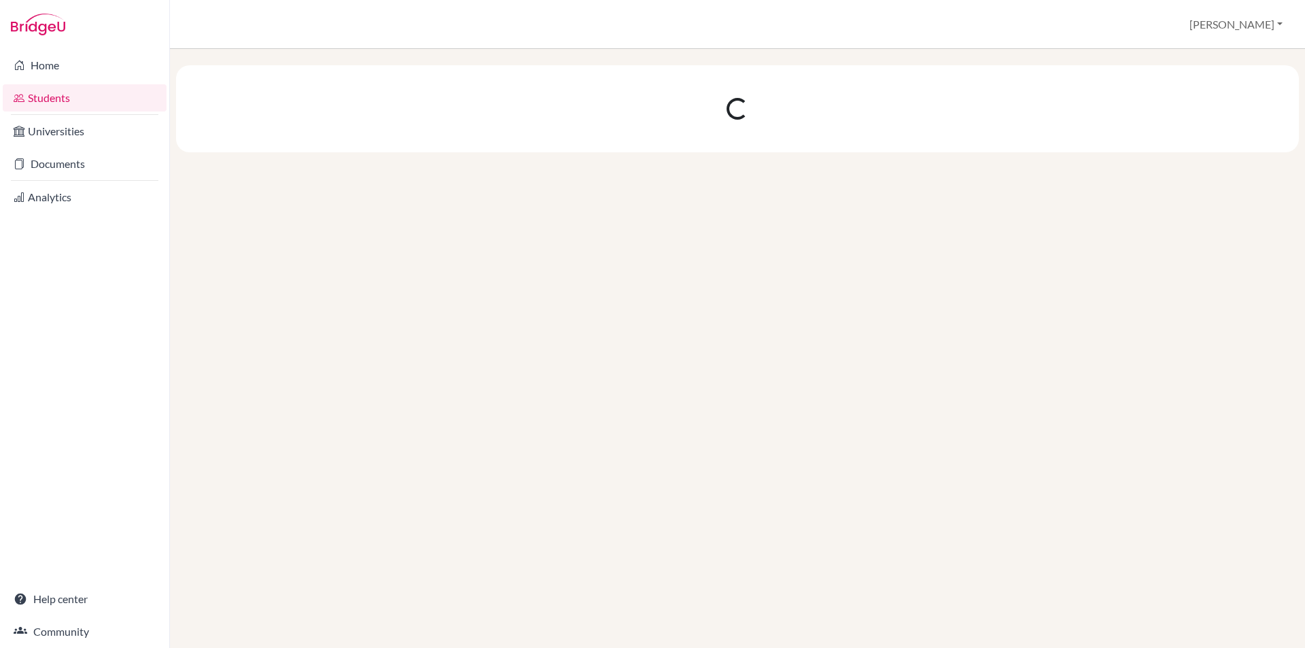
scroll to position [0, 0]
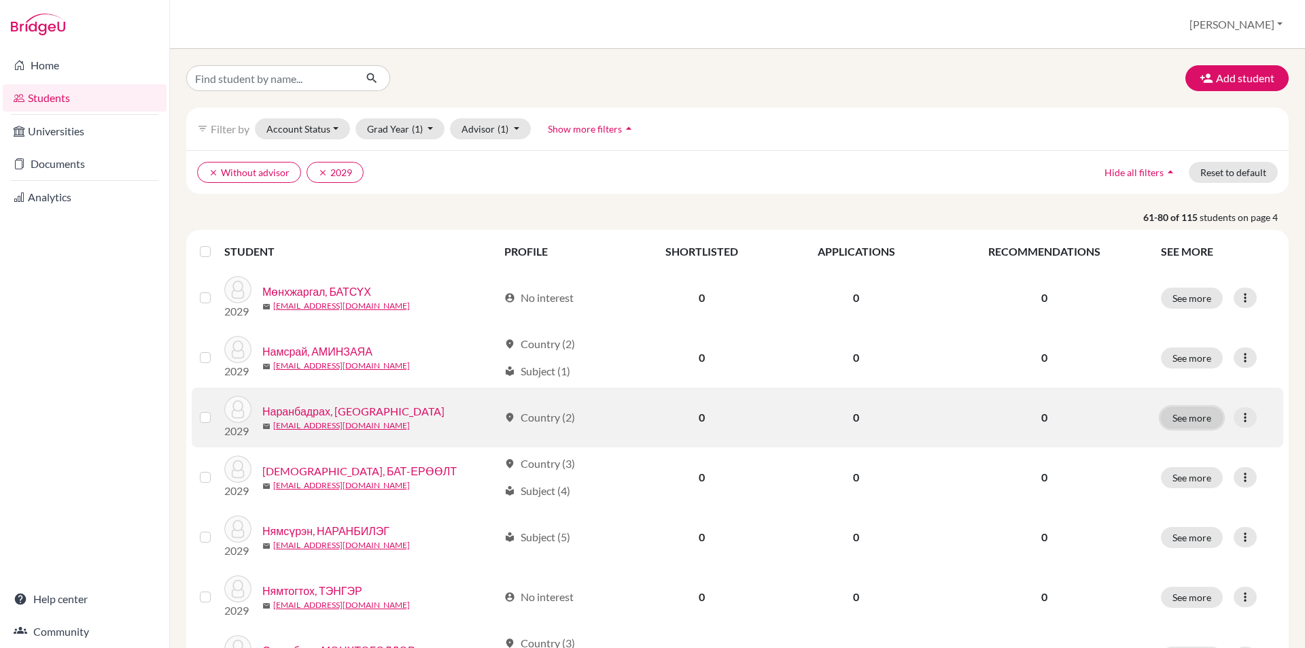
click at [1170, 423] on button "See more" at bounding box center [1192, 417] width 62 height 21
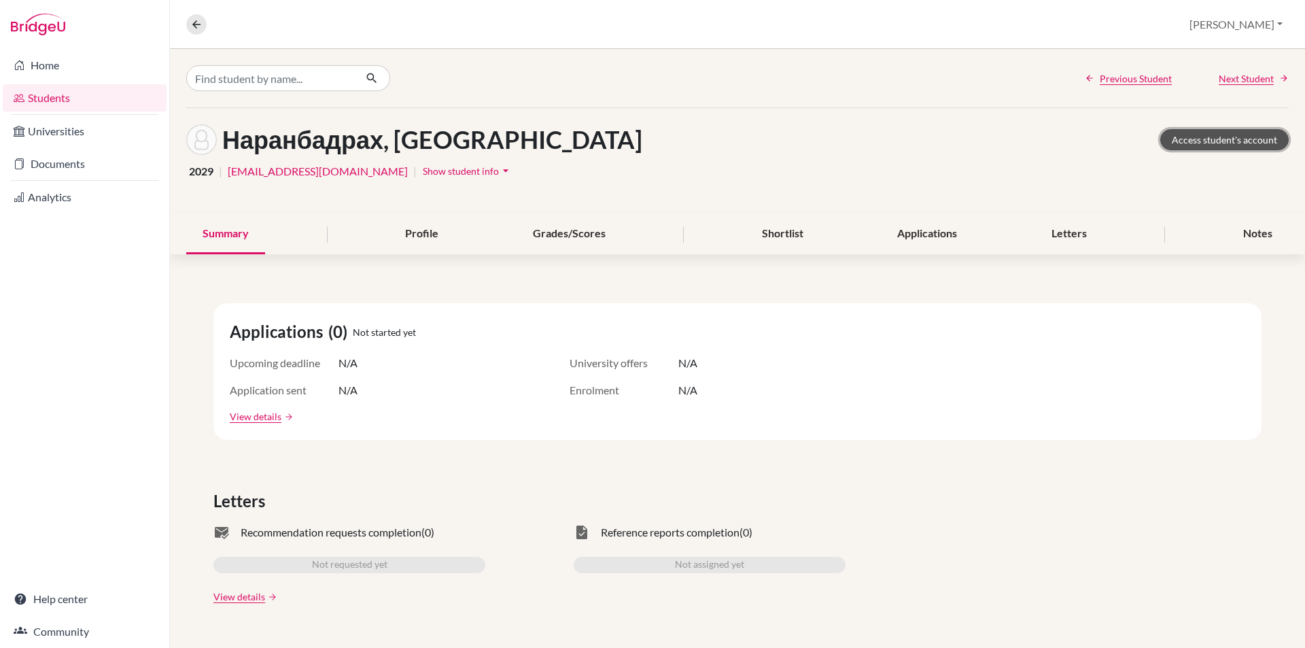
click at [1180, 141] on link "Access student's account" at bounding box center [1224, 139] width 128 height 21
click at [193, 29] on icon at bounding box center [196, 24] width 12 height 12
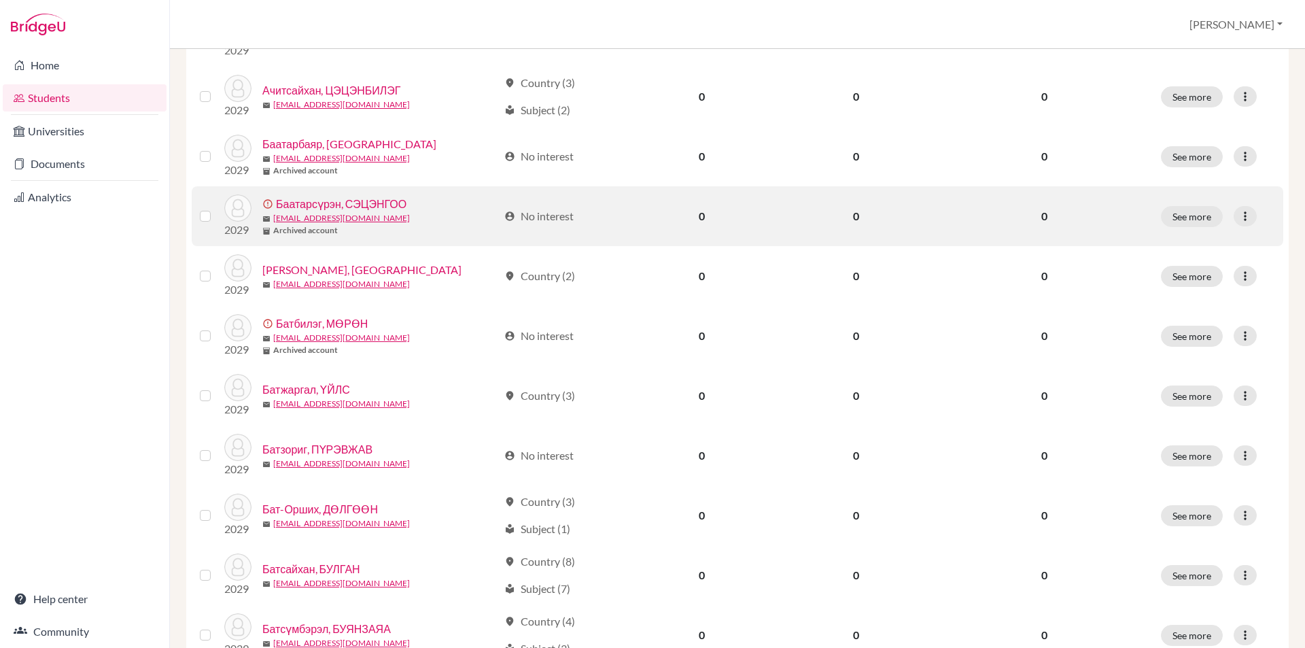
scroll to position [907, 0]
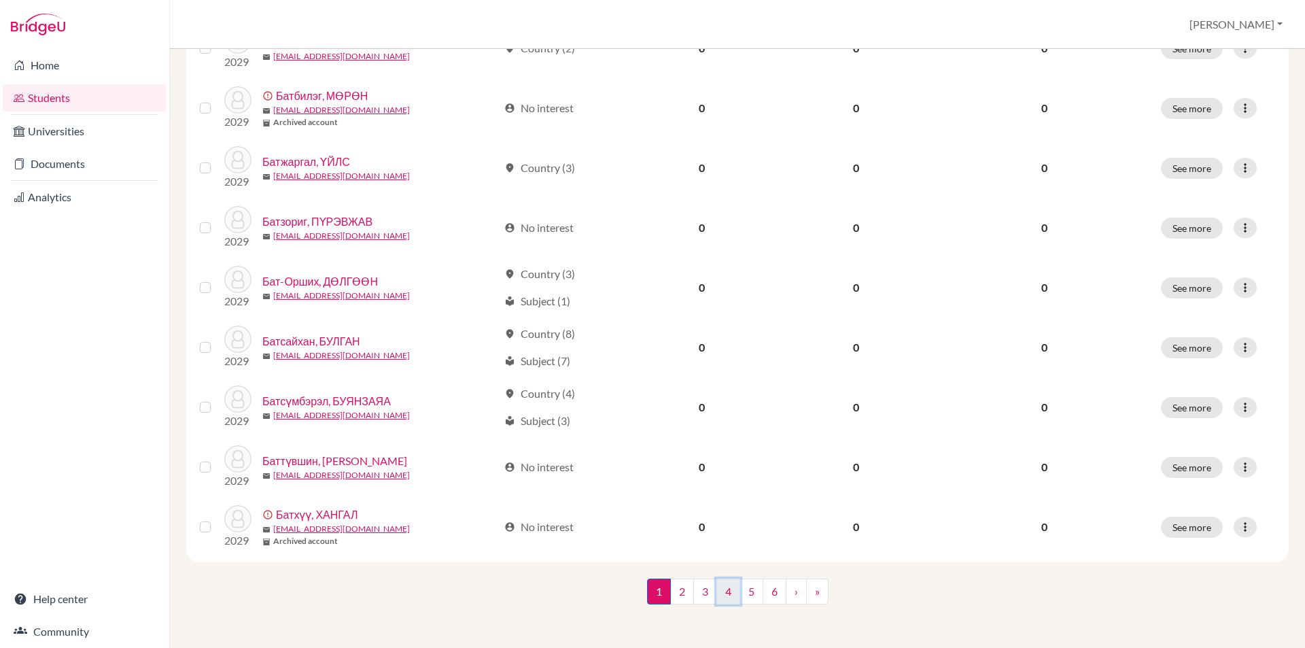
click at [729, 598] on link "4" at bounding box center [728, 591] width 24 height 26
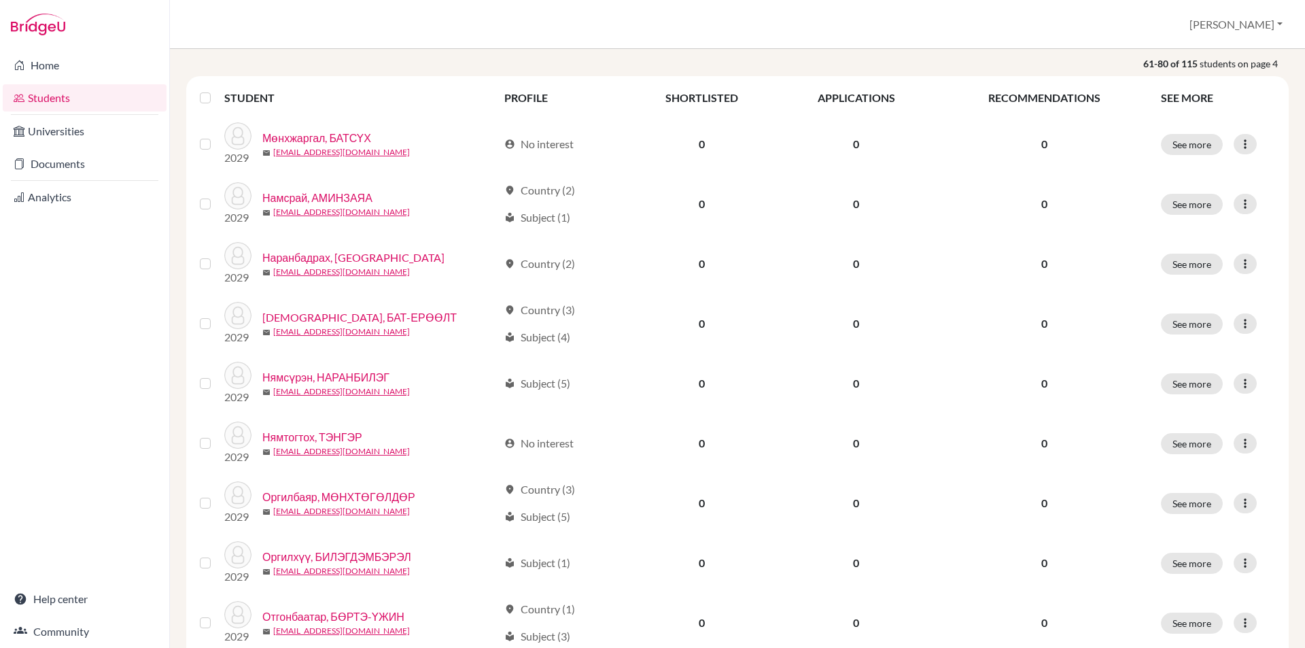
scroll to position [272, 0]
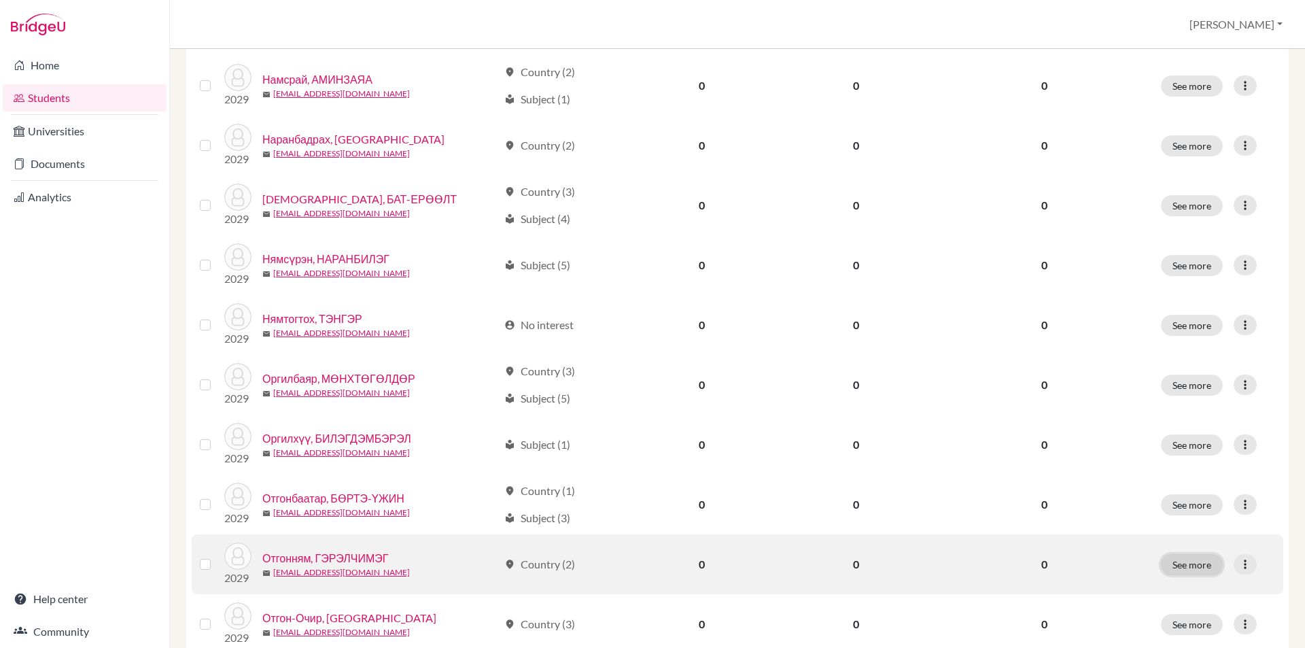
click at [1202, 560] on button "See more" at bounding box center [1192, 564] width 62 height 21
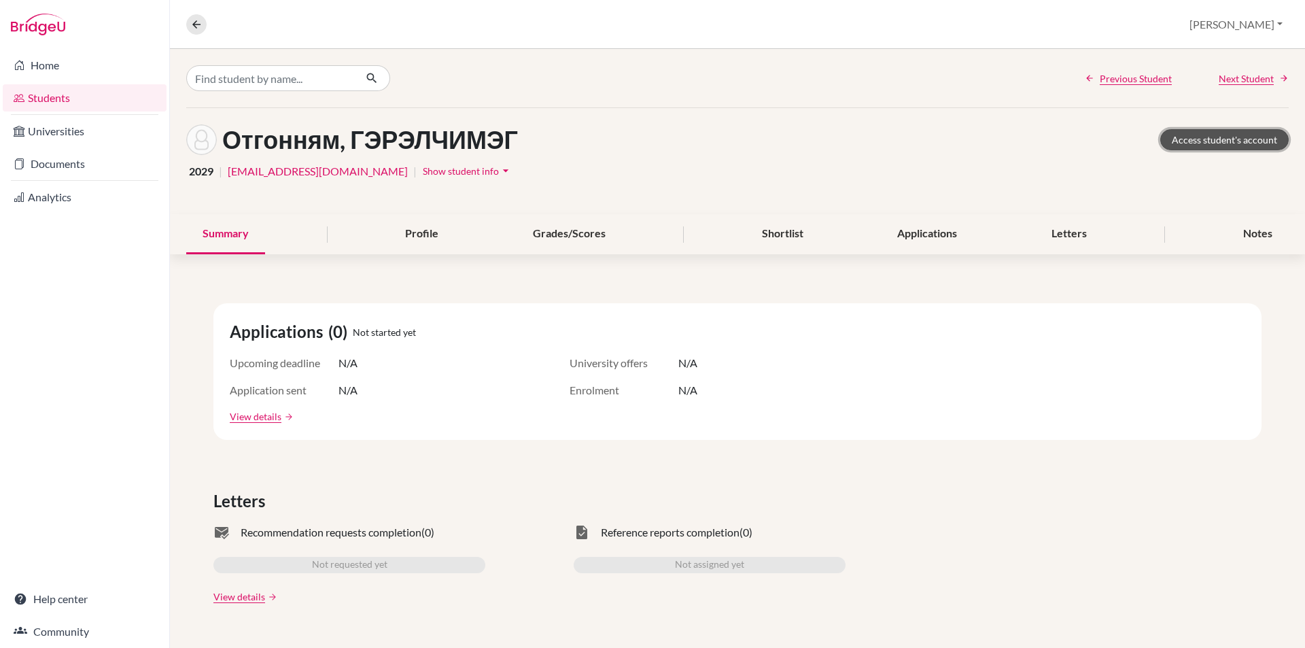
click at [1172, 133] on link "Access student's account" at bounding box center [1224, 139] width 128 height 21
click at [199, 16] on button at bounding box center [196, 24] width 20 height 20
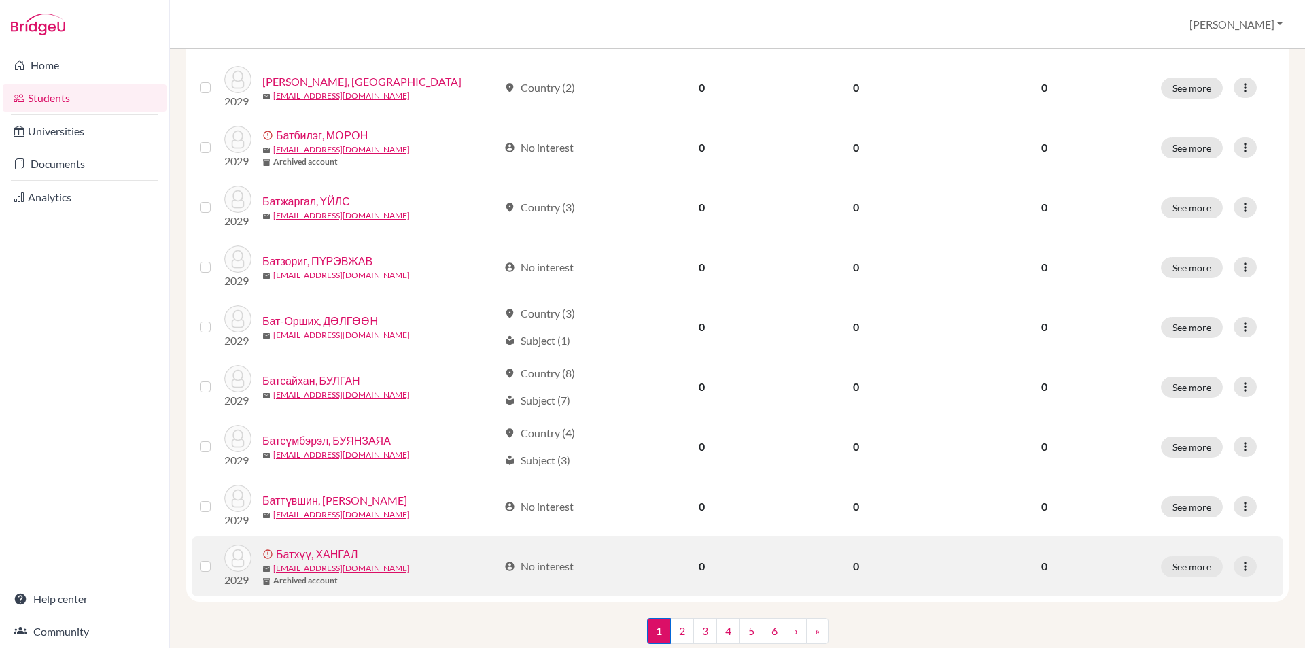
scroll to position [907, 0]
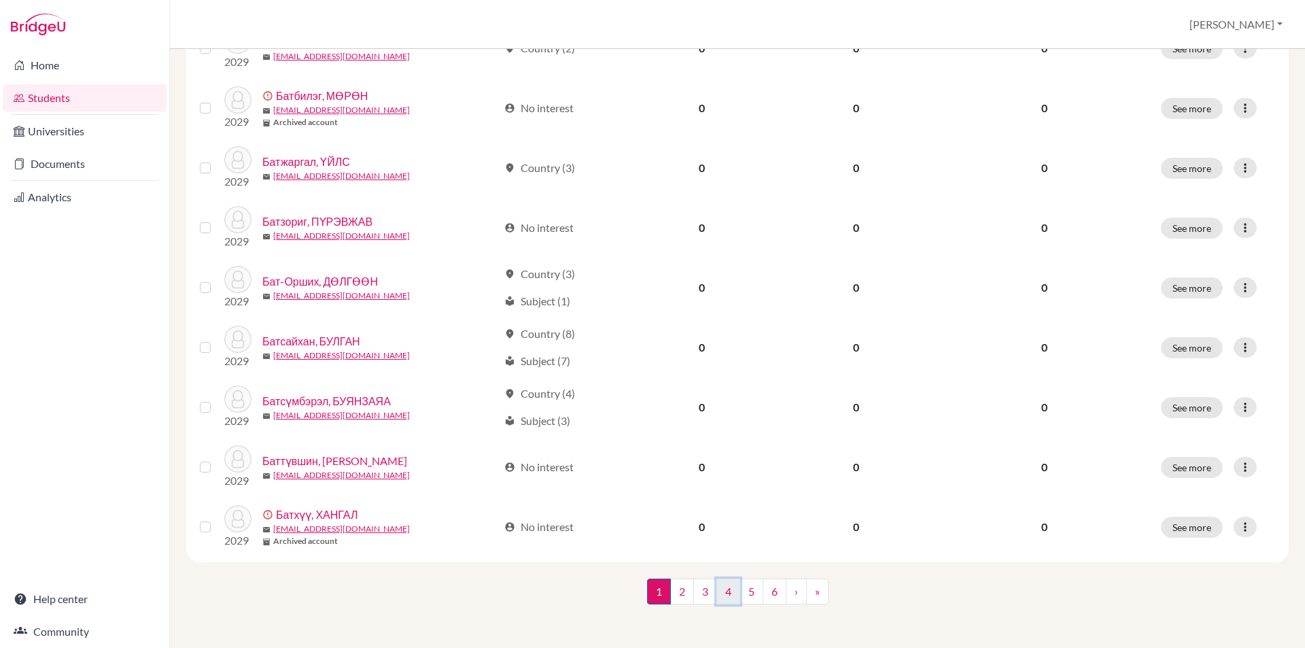
click at [725, 597] on link "4" at bounding box center [728, 591] width 24 height 26
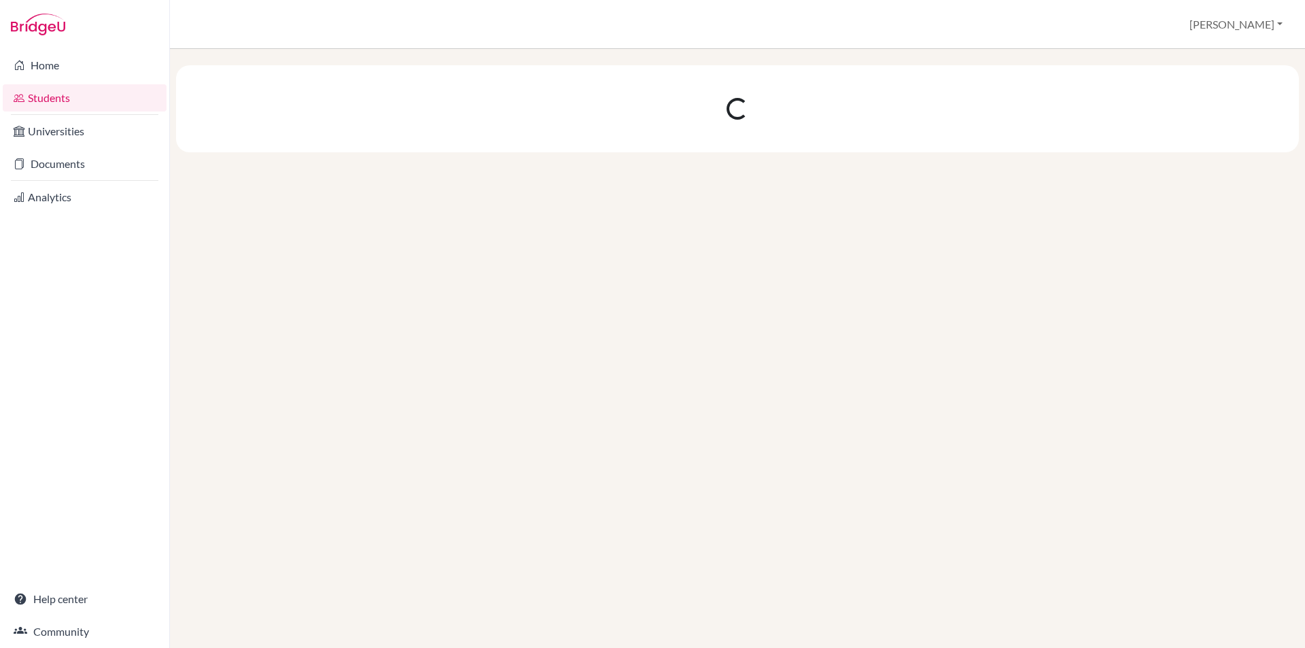
scroll to position [0, 0]
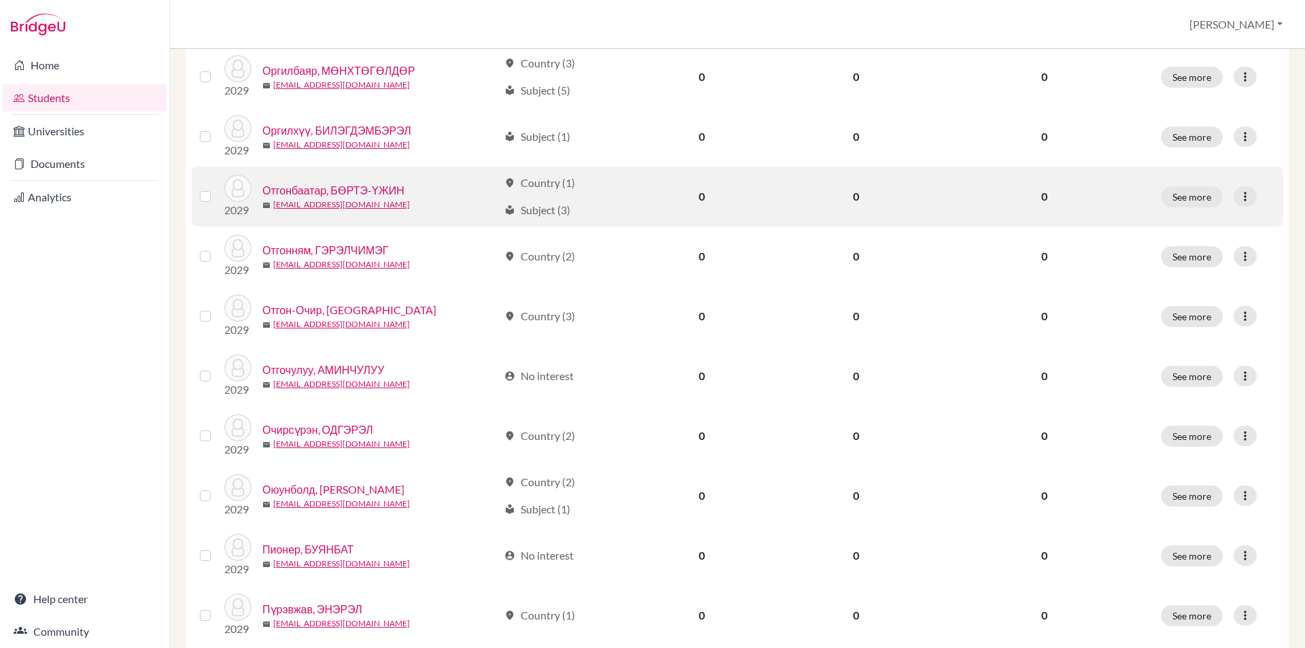
scroll to position [612, 0]
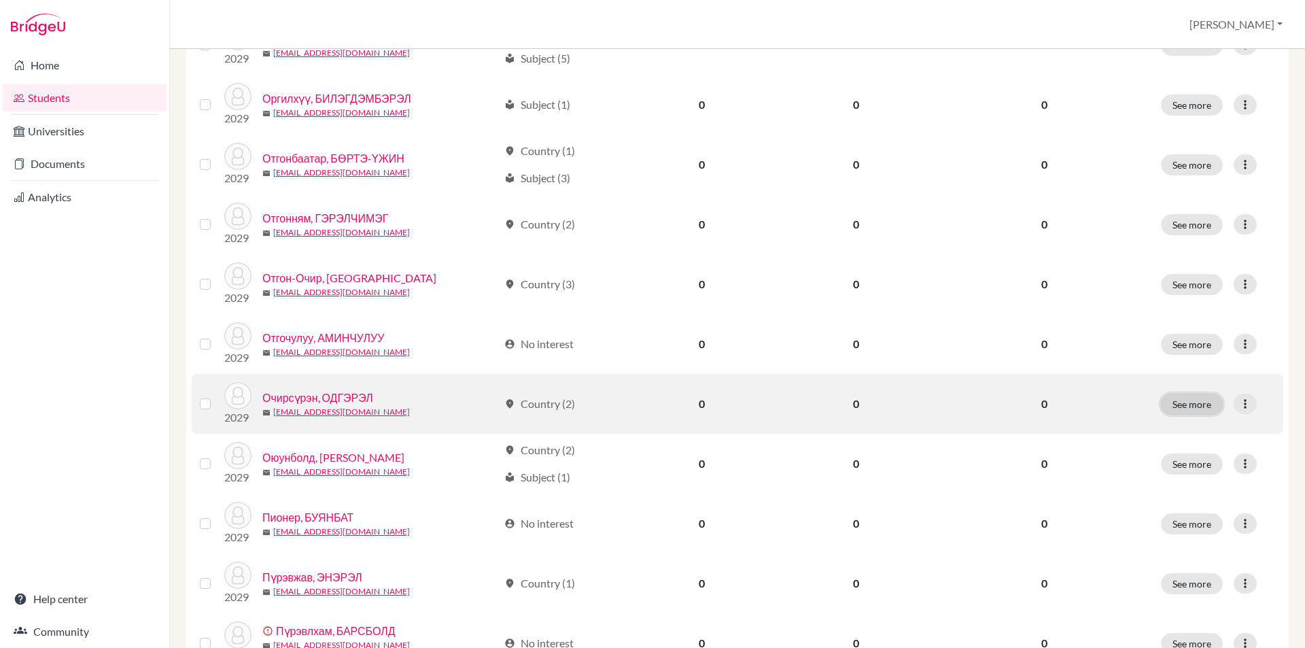
click at [1182, 404] on button "See more" at bounding box center [1192, 404] width 62 height 21
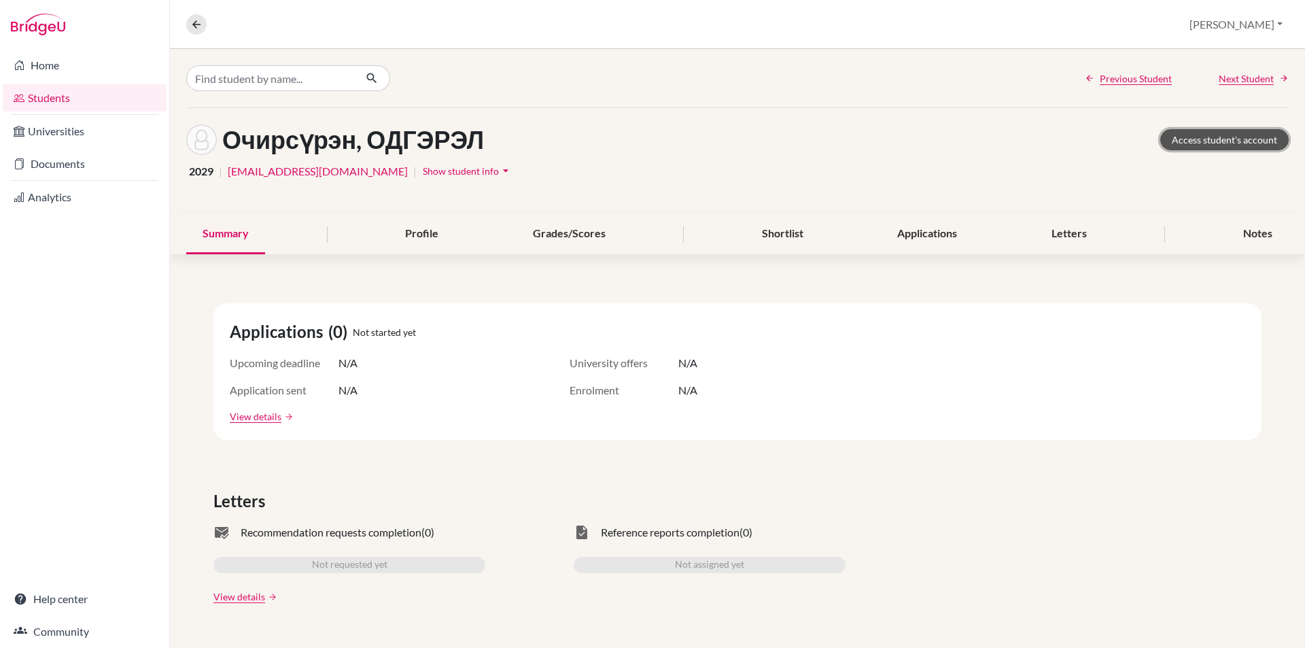
click at [1205, 138] on link "Access student's account" at bounding box center [1224, 139] width 128 height 21
click at [192, 19] on icon at bounding box center [196, 24] width 12 height 12
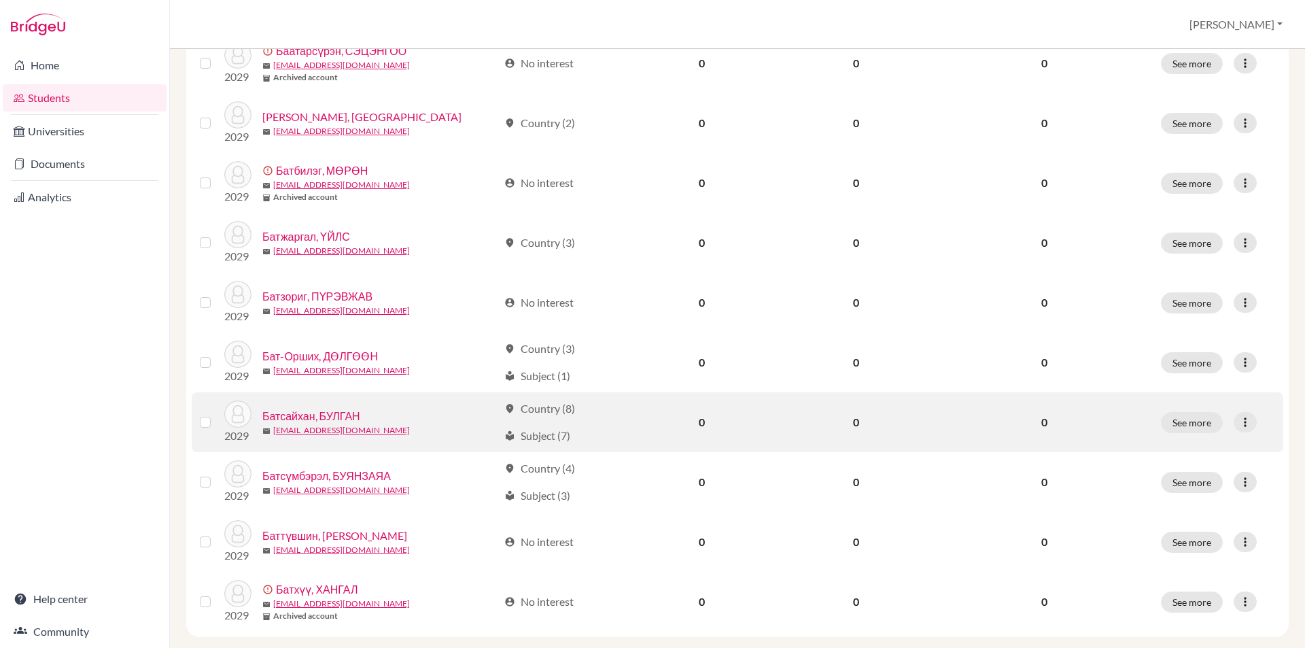
scroll to position [907, 0]
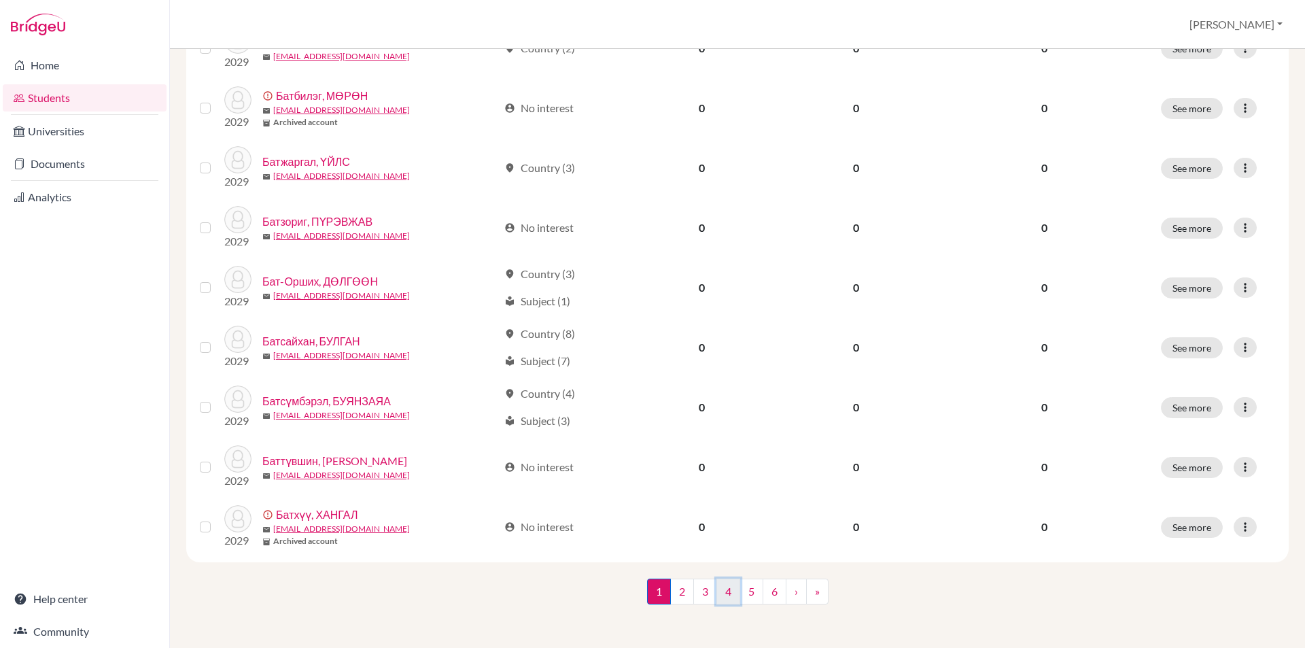
click at [721, 597] on link "4" at bounding box center [728, 591] width 24 height 26
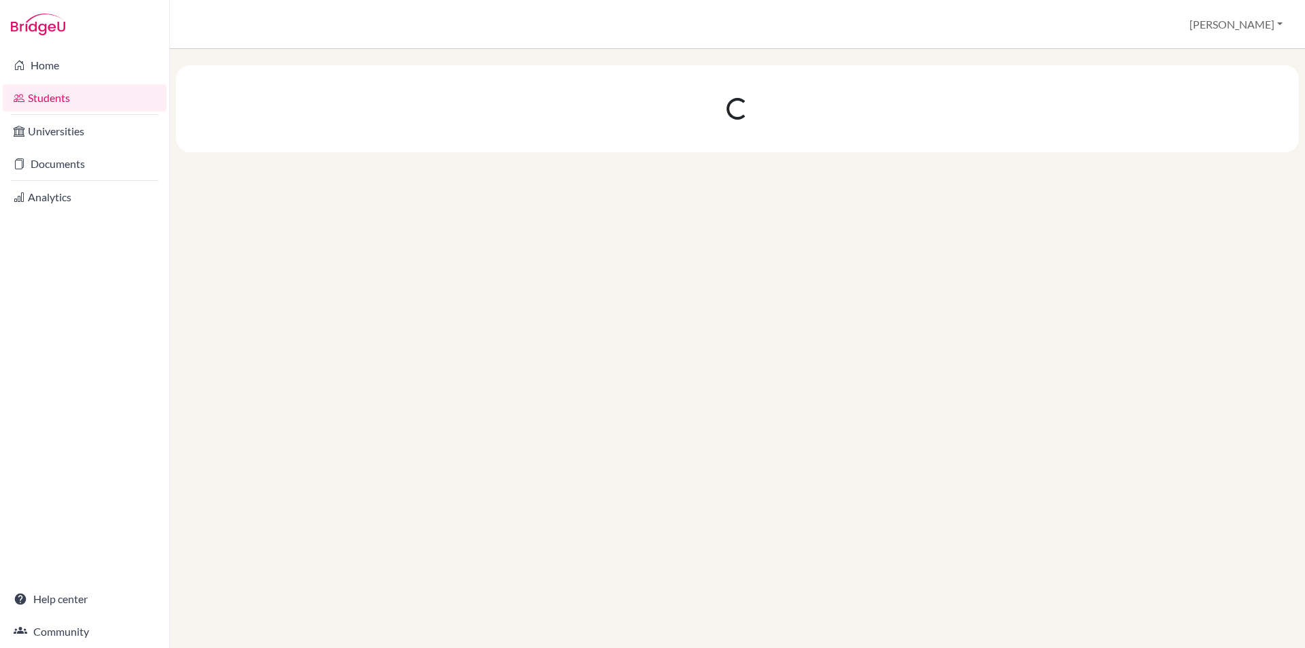
scroll to position [0, 0]
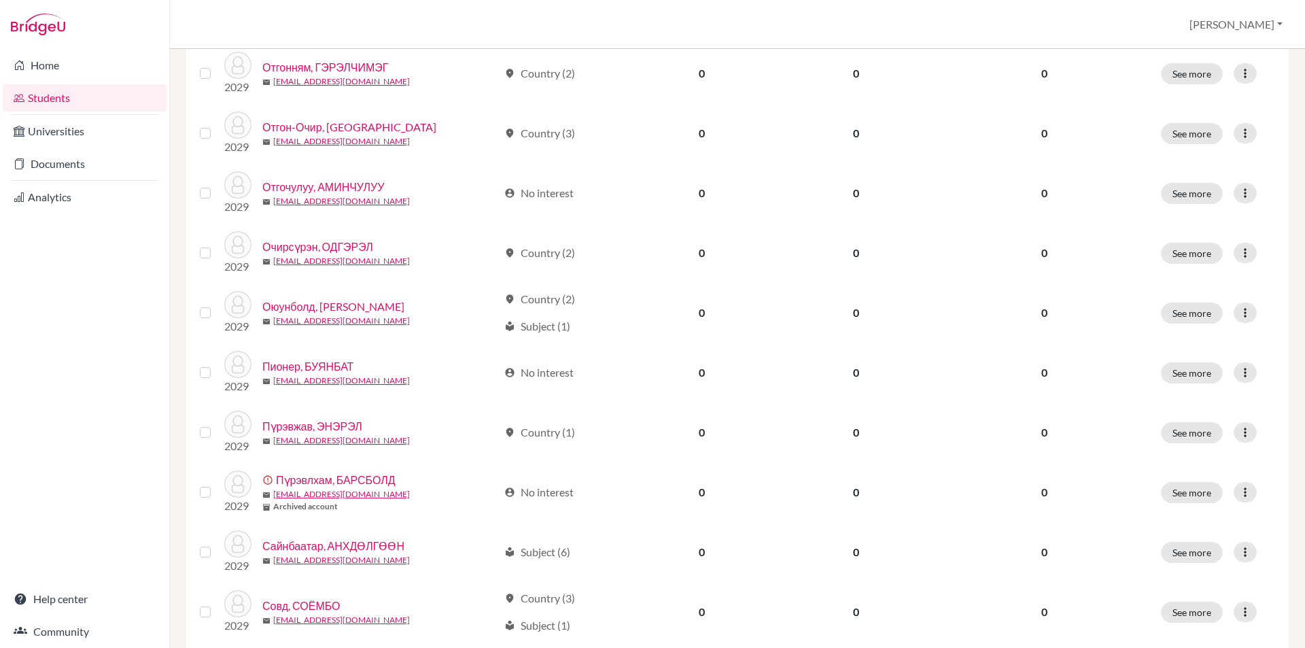
scroll to position [907, 0]
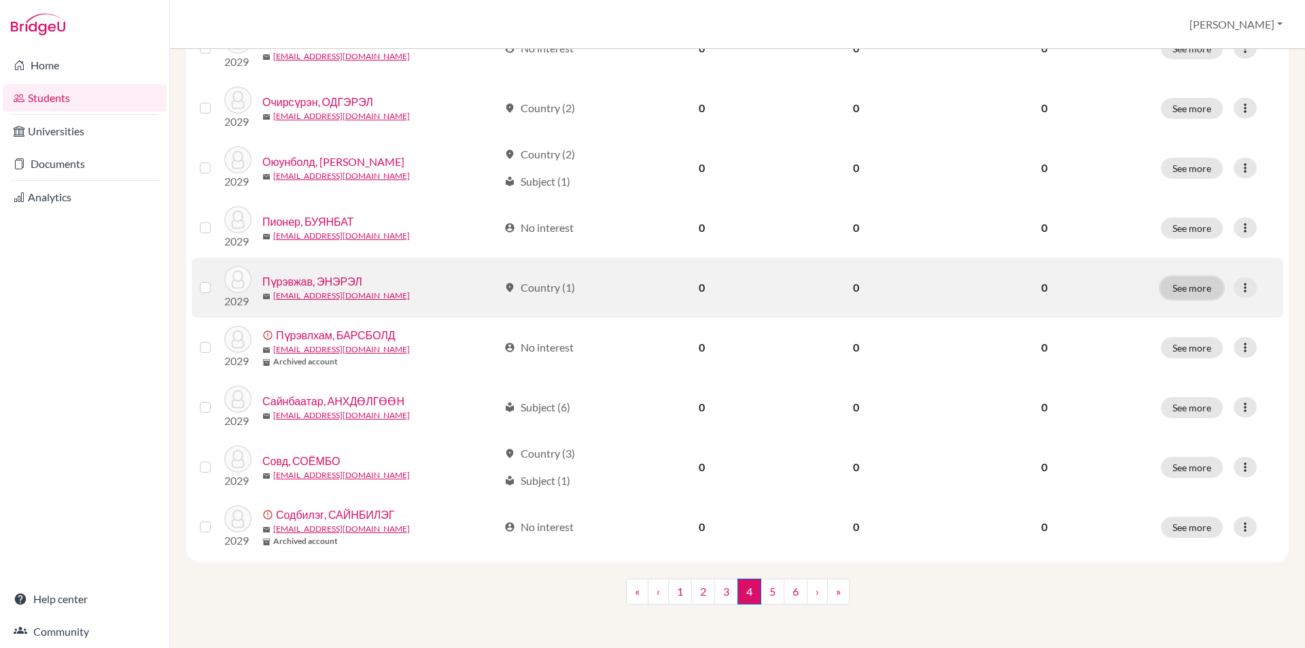
click at [1177, 289] on button "See more" at bounding box center [1192, 287] width 62 height 21
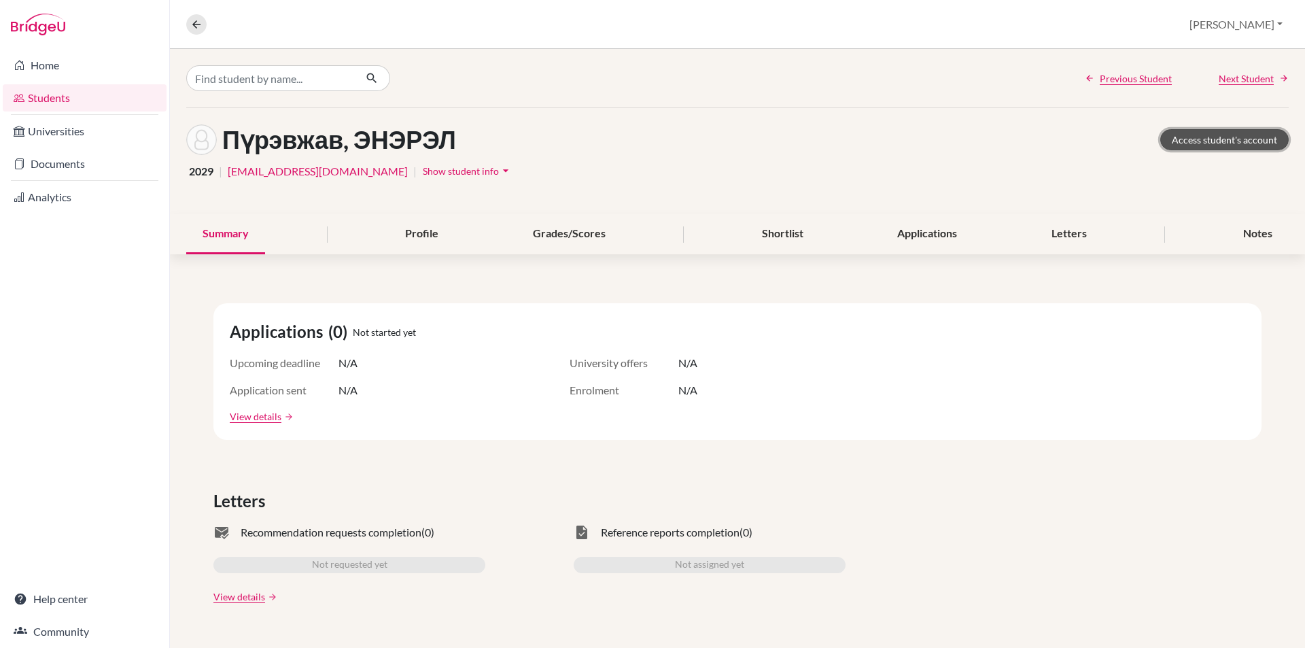
click at [1225, 134] on link "Access student's account" at bounding box center [1224, 139] width 128 height 21
click at [193, 31] on button at bounding box center [196, 24] width 20 height 20
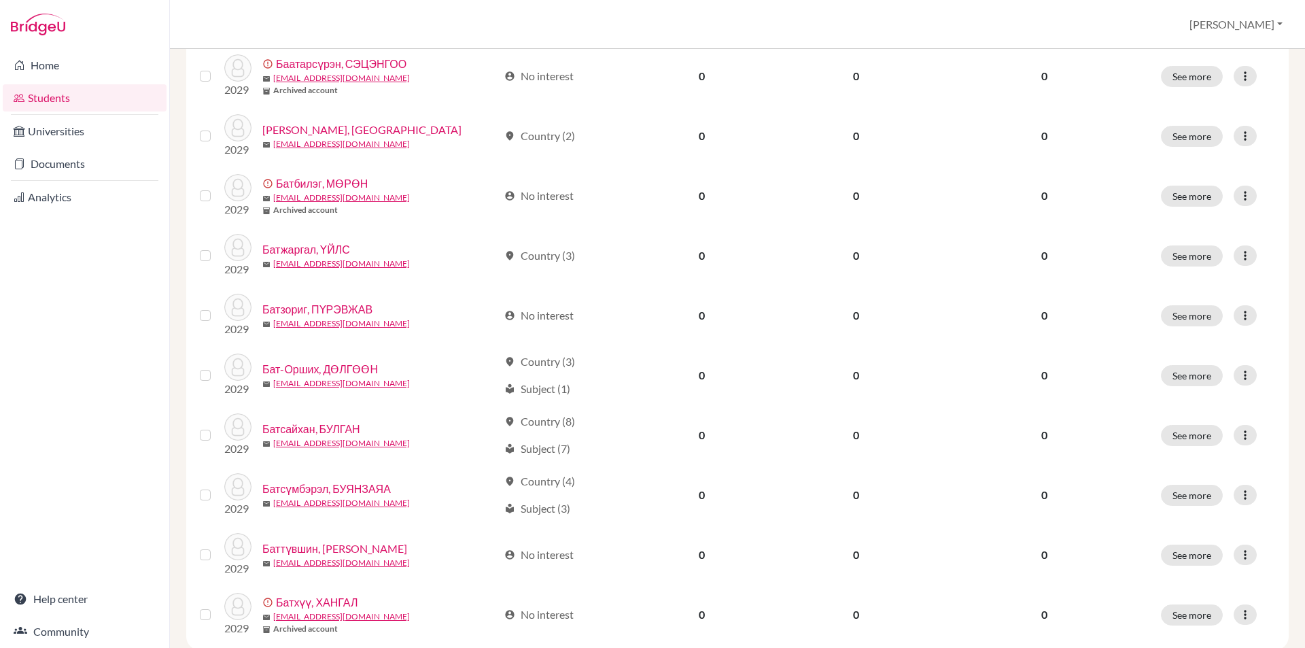
scroll to position [907, 0]
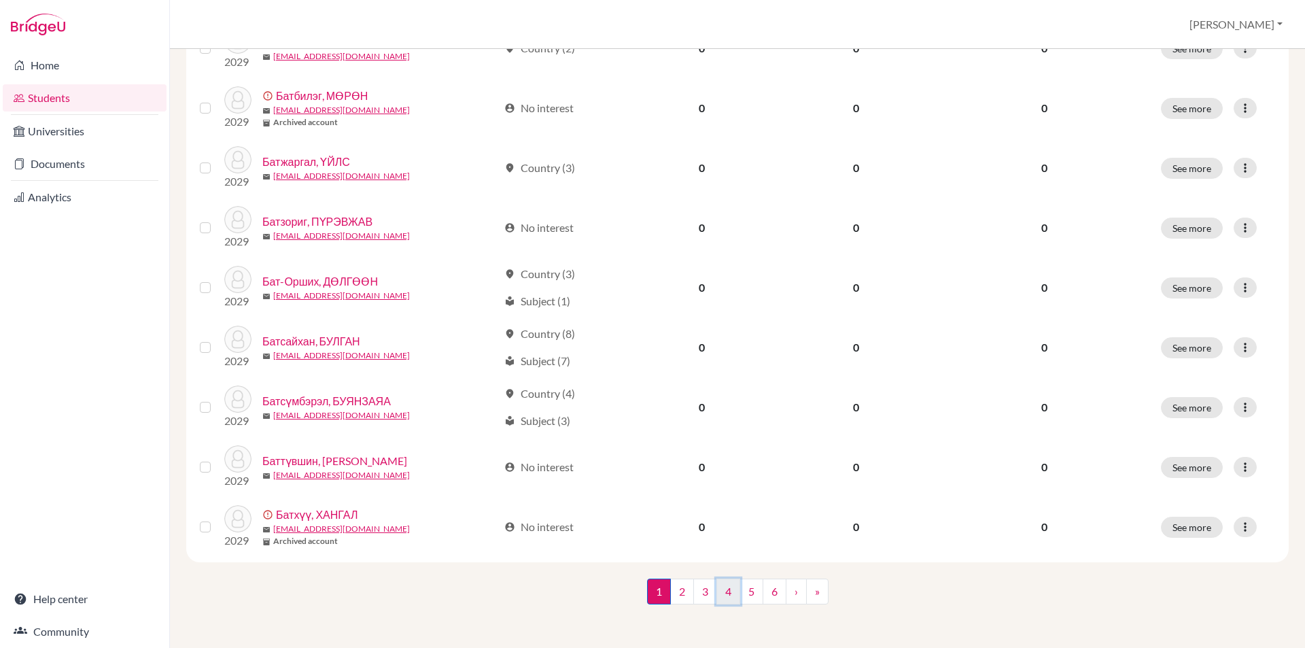
click at [722, 594] on link "4" at bounding box center [728, 591] width 24 height 26
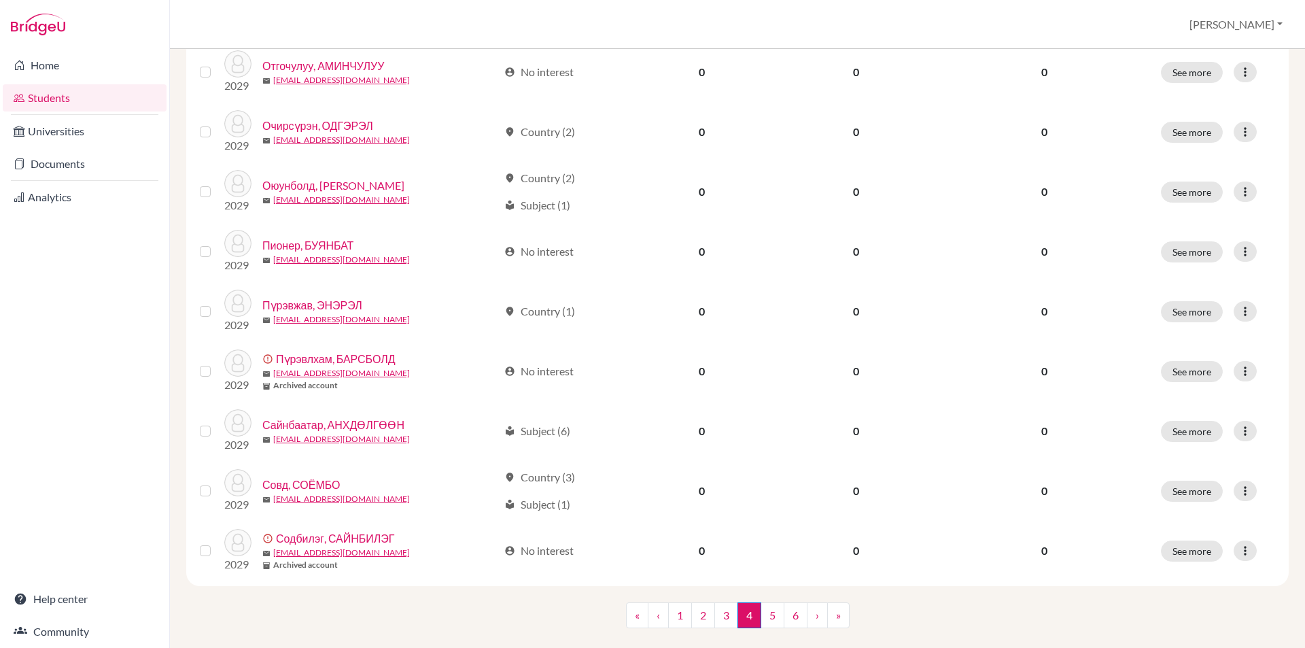
scroll to position [907, 0]
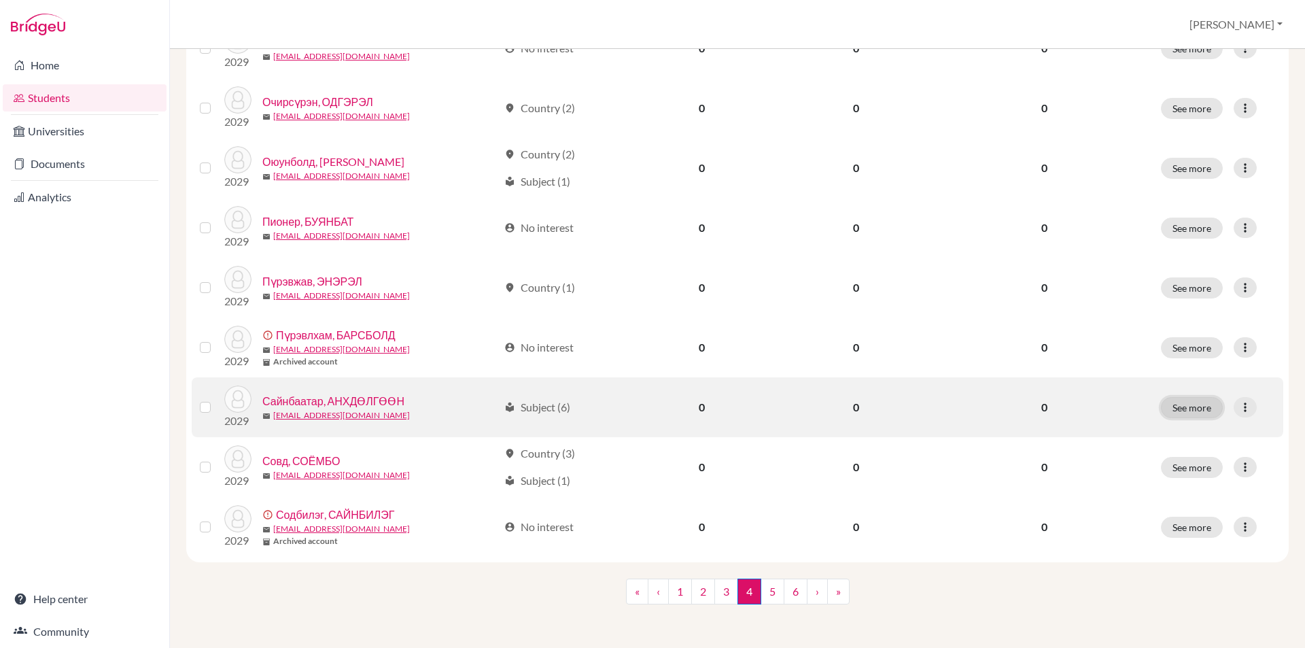
click at [1168, 413] on button "See more" at bounding box center [1192, 407] width 62 height 21
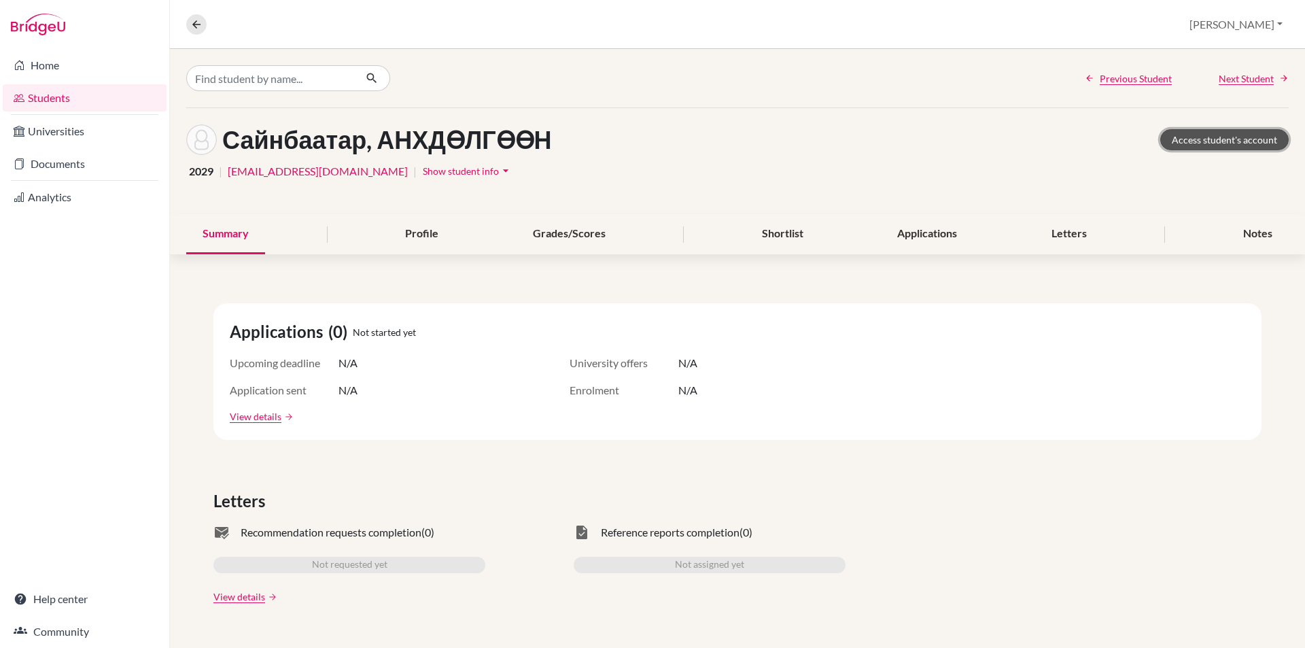
click at [1242, 133] on link "Access student's account" at bounding box center [1224, 139] width 128 height 21
click at [1210, 131] on link "Access student's account" at bounding box center [1224, 139] width 128 height 21
click at [198, 24] on icon at bounding box center [196, 24] width 12 height 12
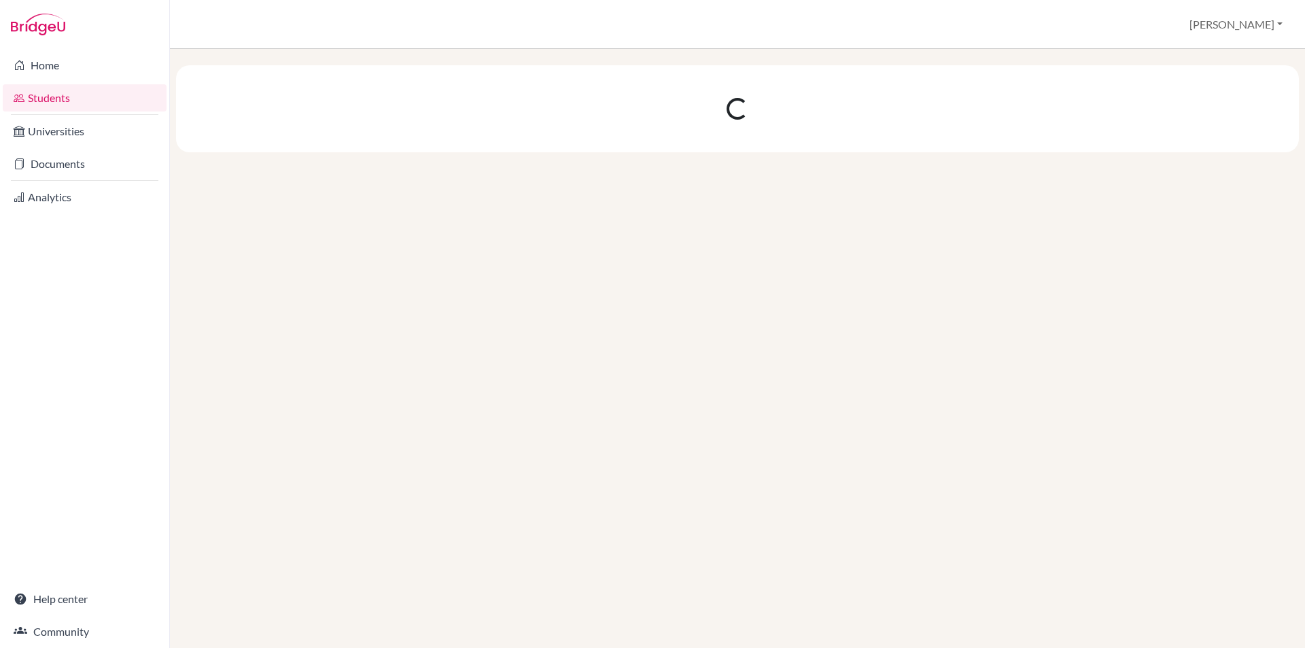
click at [833, 486] on div at bounding box center [737, 348] width 1135 height 599
